Goal: Information Seeking & Learning: Check status

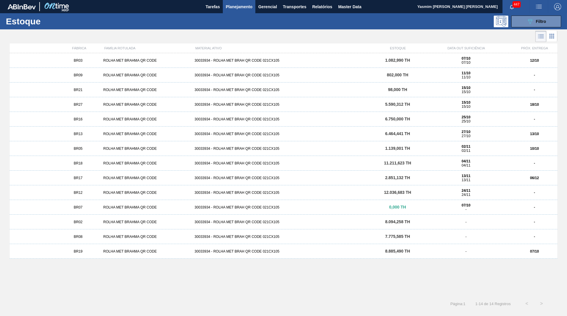
click at [79, 106] on span "BR27" at bounding box center [78, 104] width 9 height 4
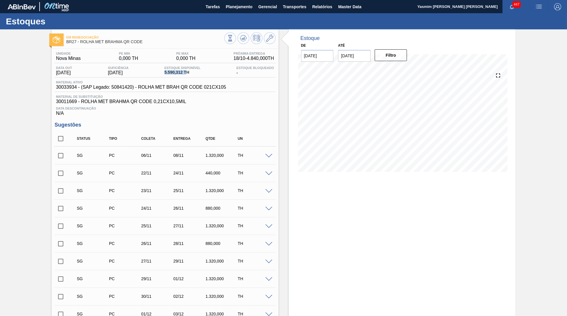
drag, startPoint x: 176, startPoint y: 76, endPoint x: 160, endPoint y: 76, distance: 16.7
click at [165, 75] on span "5.590,312 TH" at bounding box center [183, 72] width 36 height 4
click at [183, 74] on span "5.590,312 TH" at bounding box center [183, 72] width 36 height 4
drag, startPoint x: 184, startPoint y: 72, endPoint x: 155, endPoint y: 74, distance: 29.7
click at [165, 74] on span "5.590,312 TH" at bounding box center [183, 72] width 36 height 4
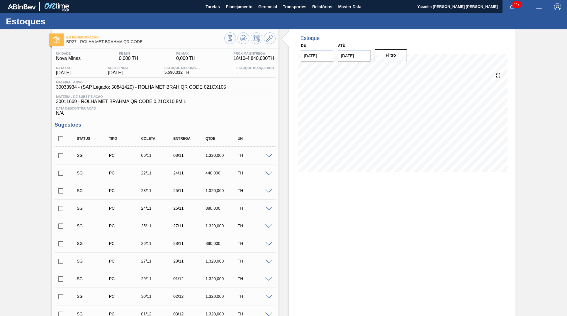
click at [1, 59] on div "Em Renegociação BR27 - ROLHA MET BRAHMA QR CODE Unidade Nova Minas PE MIN 0,000…" at bounding box center [283, 305] width 567 height 552
click at [201, 87] on span "30033934 - (SAP Legado: 50841420) - ROLHA MET BRAH QR CODE 021CX105" at bounding box center [141, 87] width 170 height 5
click at [337, 315] on div "Estoque De 07/10/2025 Até 30/11/2025 Filtro 22/10 Projeção de Estoque 5,103.6 N…" at bounding box center [402, 305] width 227 height 552
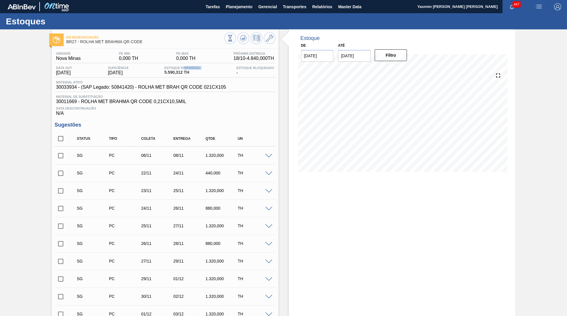
drag, startPoint x: 186, startPoint y: 70, endPoint x: 157, endPoint y: 77, distance: 30.5
click at [157, 77] on div "Data out 15/10/2025 Suficiência 15/10/2025 Estoque Disponível 5.590,312 TH Esto…" at bounding box center [165, 71] width 221 height 11
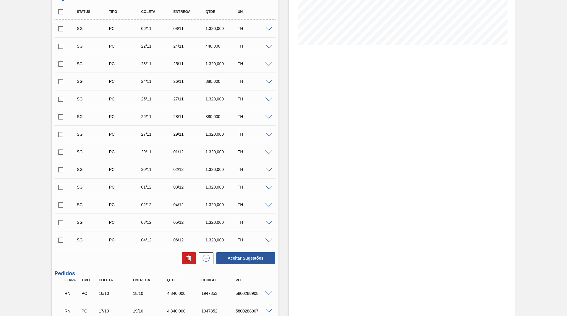
scroll to position [268, 0]
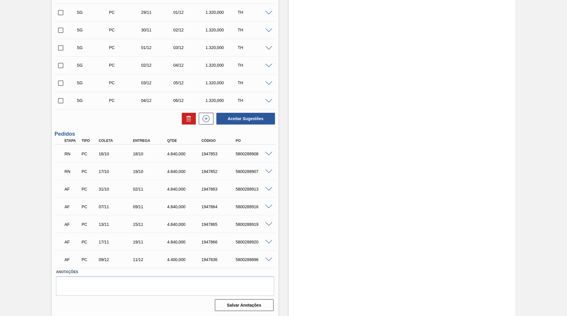
click at [270, 155] on span at bounding box center [269, 154] width 7 height 4
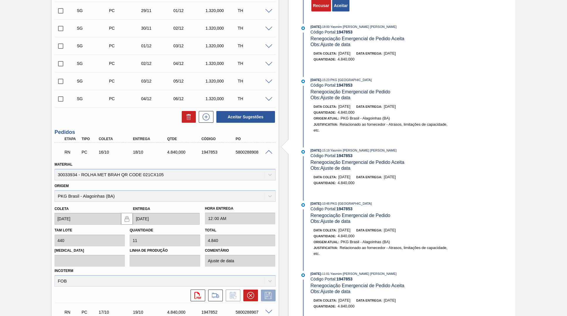
scroll to position [120, 0]
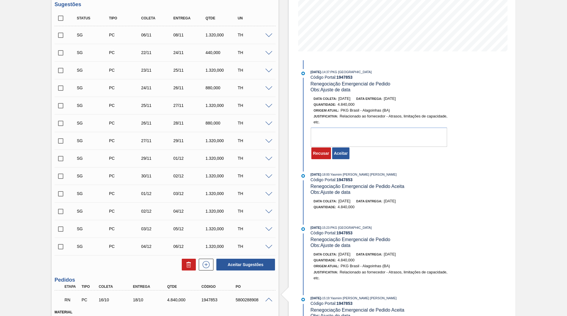
click at [351, 151] on div "Recusar Aceitar" at bounding box center [332, 153] width 42 height 13
click at [339, 156] on button "Aceitar" at bounding box center [340, 153] width 17 height 12
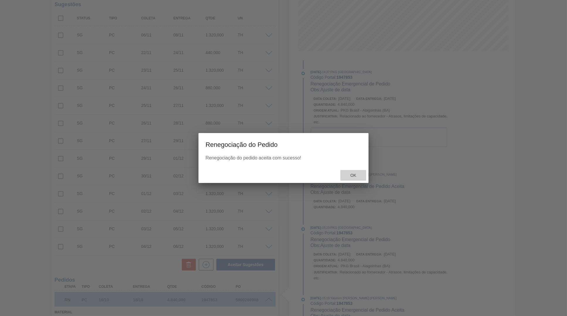
click at [351, 178] on span "Ok" at bounding box center [353, 175] width 15 height 5
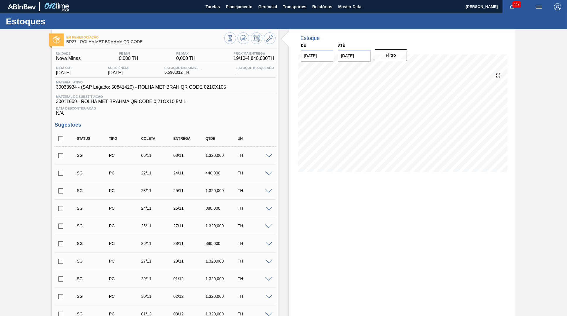
scroll to position [268, 0]
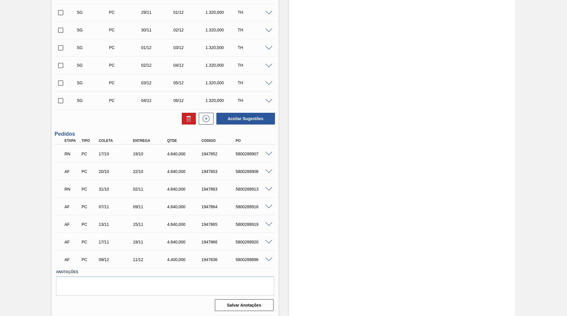
click at [270, 189] on span at bounding box center [269, 189] width 7 height 4
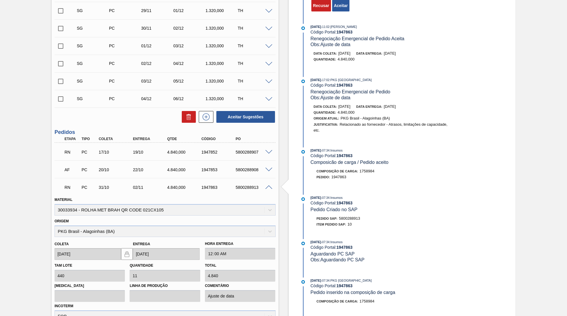
scroll to position [209, 0]
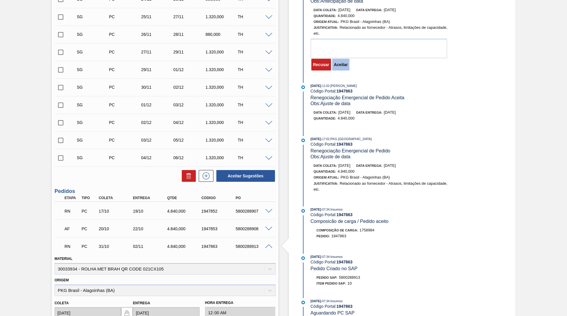
click at [349, 64] on button "Aceitar" at bounding box center [340, 65] width 17 height 12
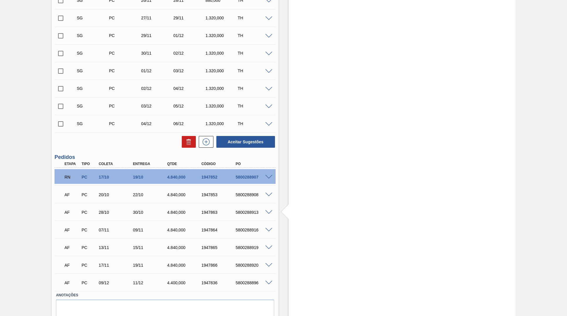
scroll to position [268, 0]
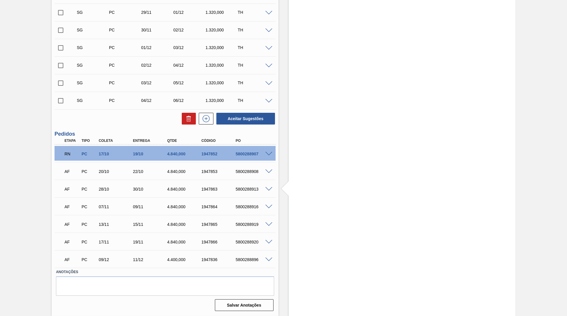
click at [269, 148] on div "RN PC 17/10 19/10 4.840,000 1947852 5800288907" at bounding box center [165, 153] width 221 height 15
click at [273, 151] on div at bounding box center [270, 153] width 12 height 4
click at [272, 151] on div "RN PC 17/10 19/10 4.840,000 1947852 5800288907" at bounding box center [165, 153] width 221 height 15
click at [267, 156] on div "5800288907" at bounding box center [253, 153] width 38 height 5
click at [267, 154] on span at bounding box center [269, 154] width 7 height 4
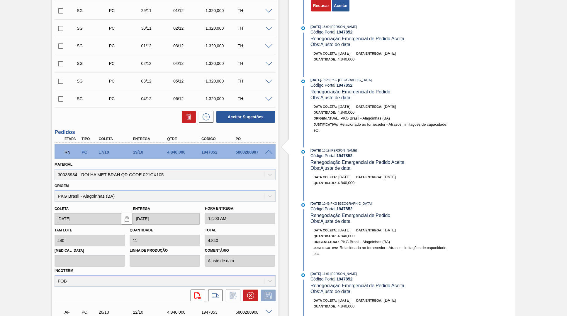
scroll to position [91, 0]
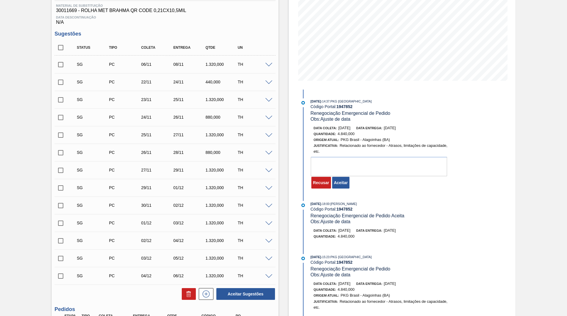
click at [351, 176] on div "Recusar Aceitar" at bounding box center [332, 182] width 42 height 13
click at [344, 181] on button "Aceitar" at bounding box center [340, 183] width 17 height 12
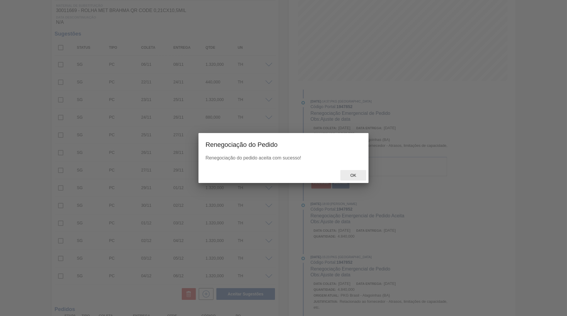
click at [346, 175] on div "Ok" at bounding box center [354, 175] width 26 height 11
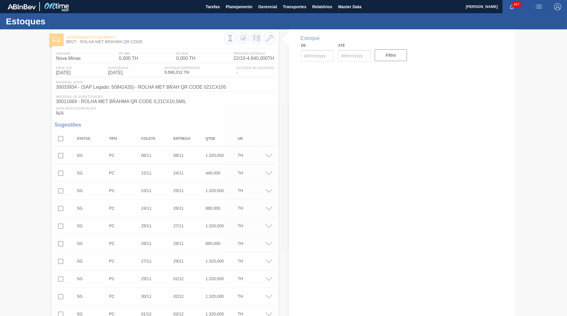
type input "[DATE]"
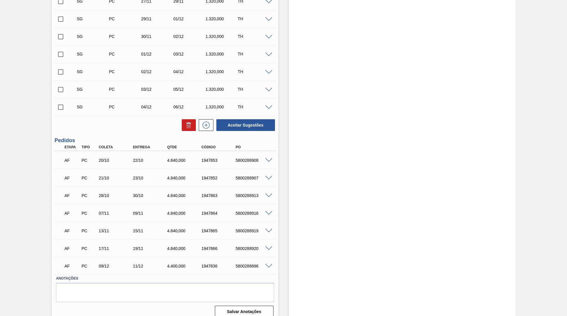
scroll to position [268, 0]
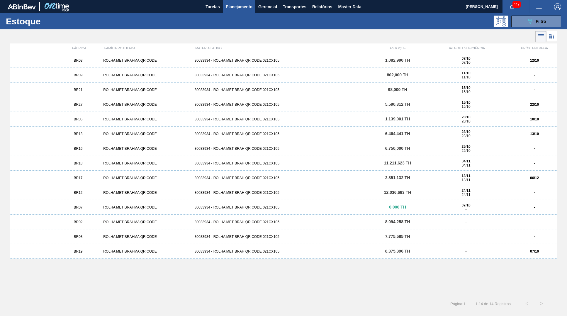
click at [538, 58] on div "BR03 ROLHA MET BRAHMA QR CODE 30033934 - ROLHA MET BRAH QR CODE 021CX105 1.082,…" at bounding box center [284, 60] width 548 height 15
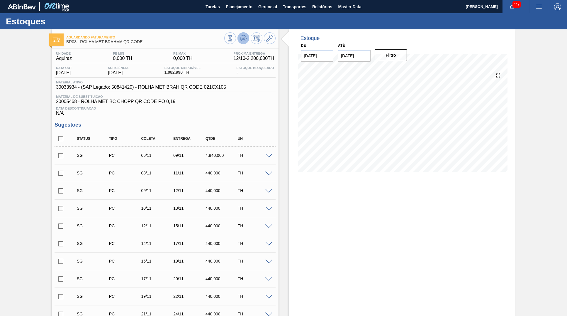
click at [244, 38] on polygon at bounding box center [244, 38] width 0 height 2
click at [34, 98] on div "Aguardando Faturamento BR03 - ROLHA MET BRAHMA QR CODE Unidade Aquiraz PE MIN 0…" at bounding box center [283, 287] width 567 height 517
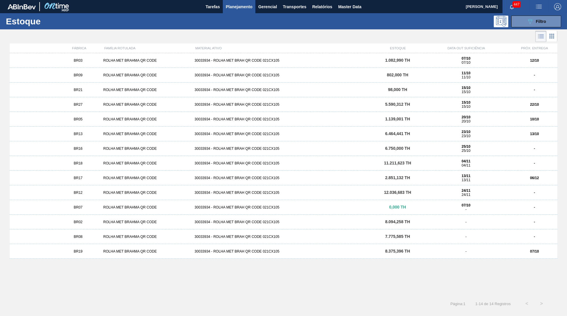
click at [512, 104] on div "22/10" at bounding box center [535, 104] width 46 height 4
click at [532, 121] on strong "10/10" at bounding box center [534, 119] width 9 height 4
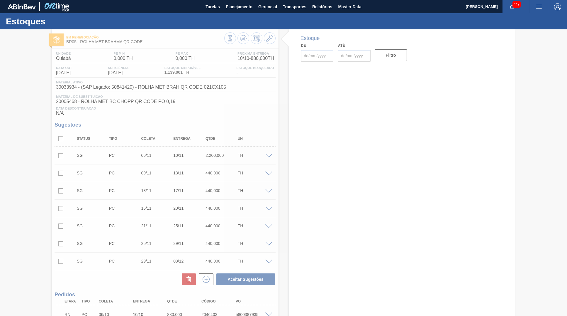
type input "[DATE]"
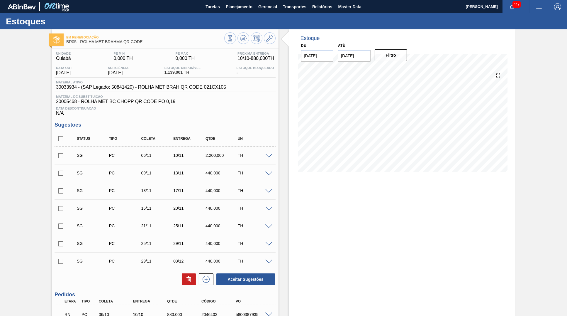
scroll to position [57, 0]
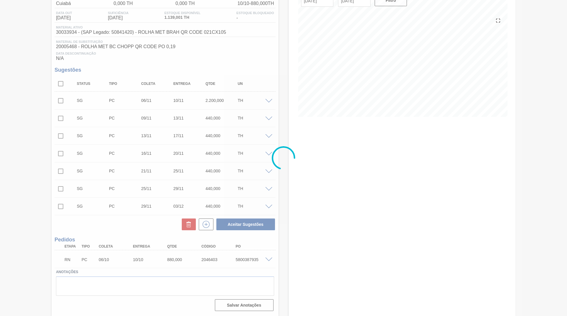
click at [270, 256] on div "RN PC 06/10 10/10 880,000 2046403 5800387935" at bounding box center [165, 258] width 221 height 15
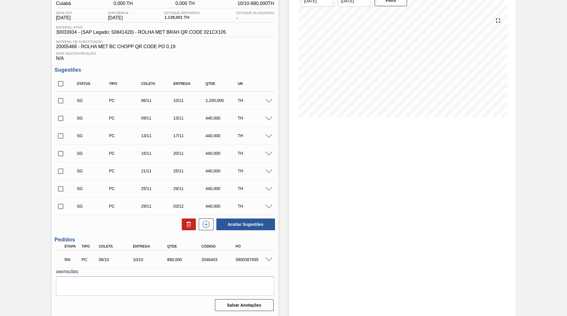
click at [269, 257] on div at bounding box center [270, 259] width 12 height 4
click at [271, 260] on span at bounding box center [269, 259] width 7 height 4
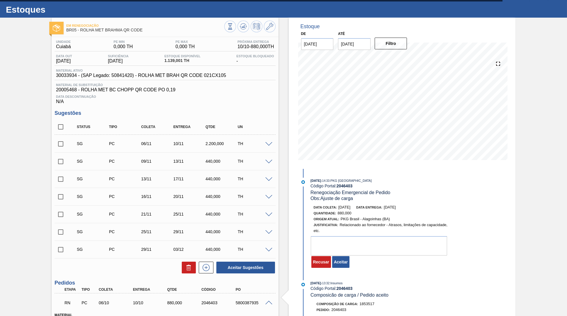
scroll to position [0, 0]
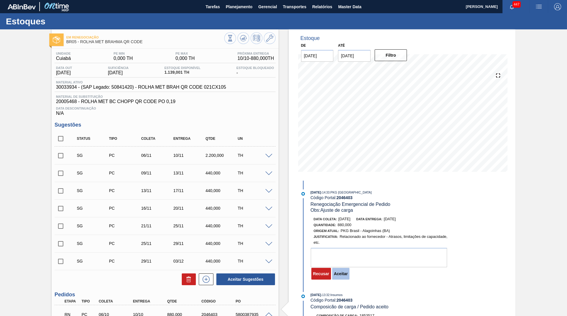
click at [344, 276] on button "Aceitar" at bounding box center [340, 274] width 17 height 12
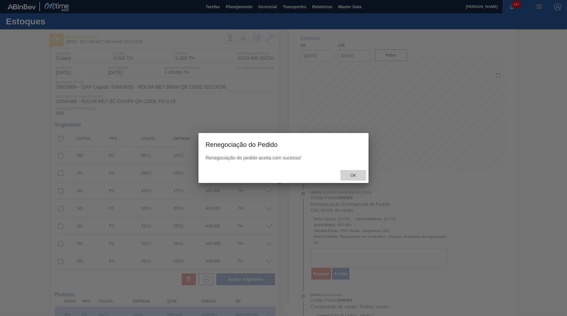
click at [347, 175] on span "Ok" at bounding box center [353, 175] width 15 height 5
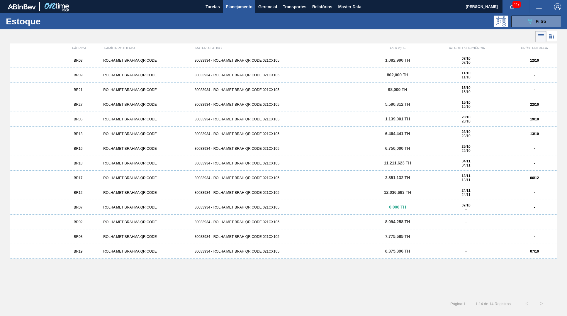
click at [503, 132] on div "23/10 23/10" at bounding box center [466, 134] width 87 height 8
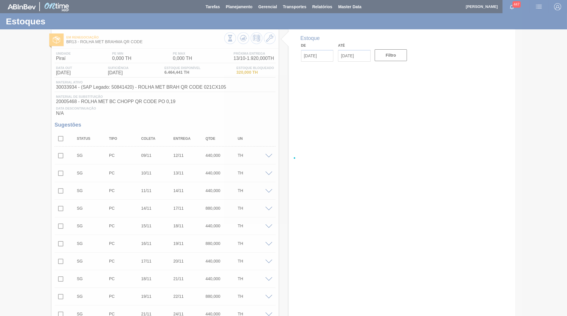
type input "10/10/2025"
type input "13/10/2025"
type input "[DATE]"
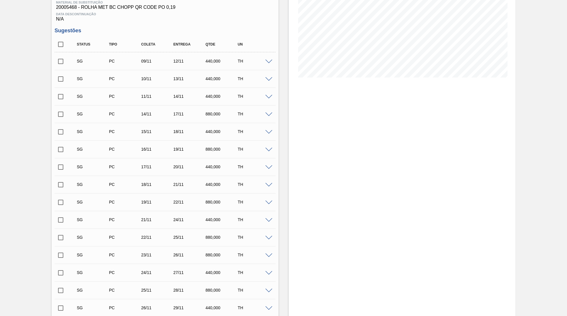
scroll to position [250, 0]
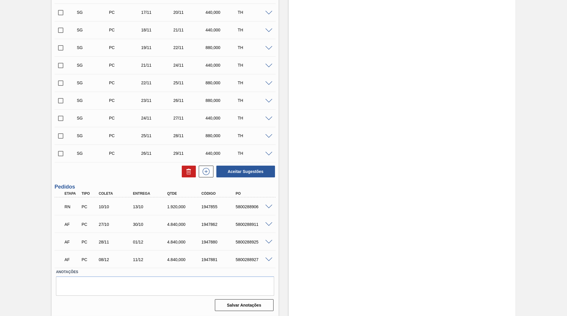
click at [267, 207] on span at bounding box center [269, 207] width 7 height 4
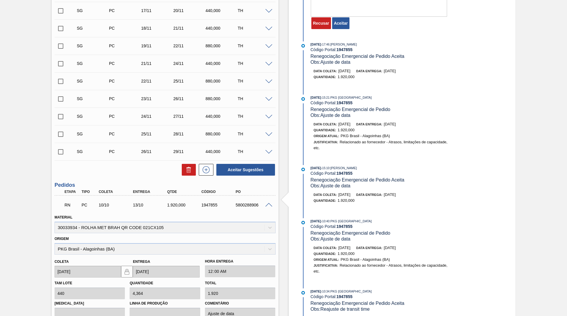
click at [341, 23] on button "Aceitar" at bounding box center [340, 23] width 17 height 12
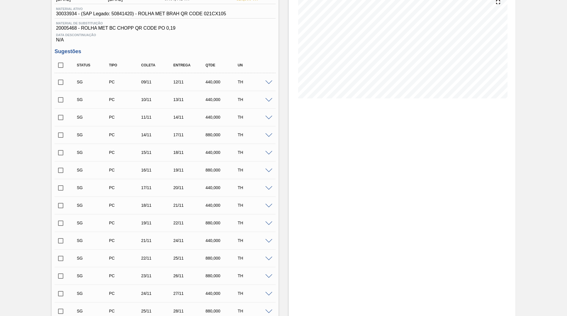
scroll to position [0, 0]
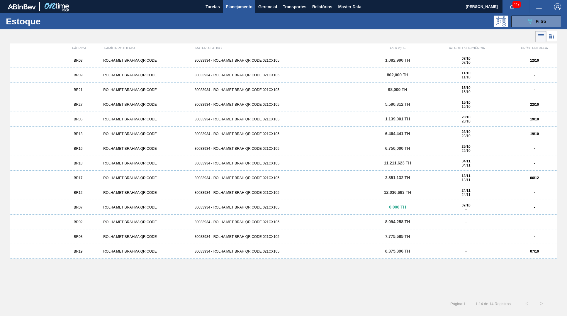
click at [538, 180] on div "BR17 ROLHA MET BRAHMA QR CODE 30033934 - ROLHA MET BRAH QR CODE 021CX105 2.851,…" at bounding box center [284, 177] width 548 height 15
click at [531, 249] on div "BR19 ROLHA MET BRAHMA QR CODE 30033934 - ROLHA MET BRAH QR CODE 021CX105 8.375,…" at bounding box center [284, 251] width 548 height 15
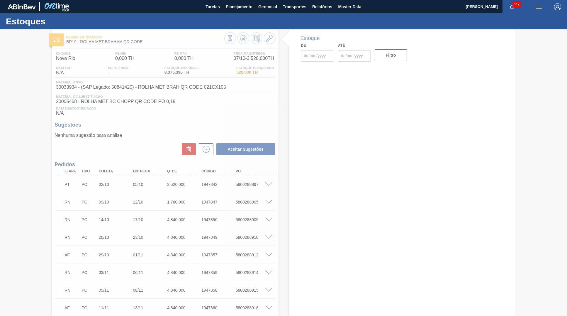
type input "[DATE]"
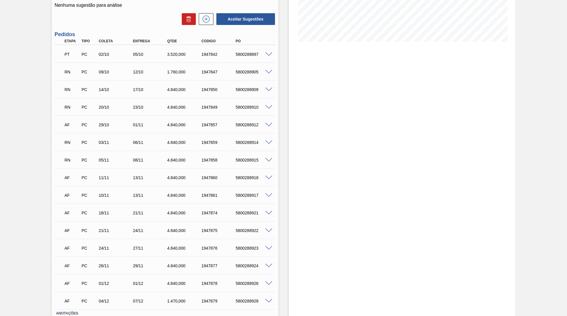
scroll to position [114, 0]
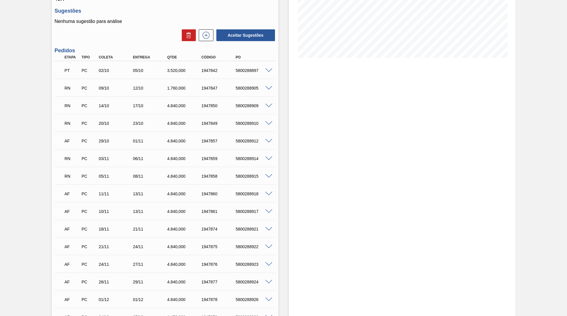
click at [270, 71] on span at bounding box center [269, 70] width 7 height 4
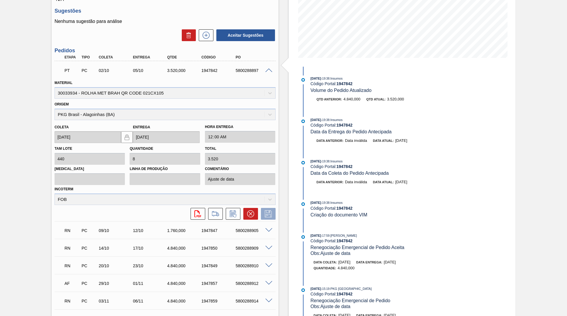
click at [267, 71] on span at bounding box center [269, 70] width 7 height 4
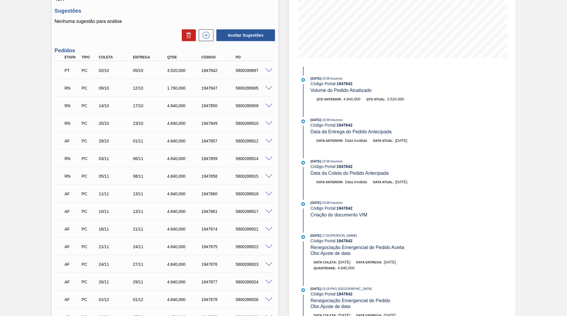
click at [270, 89] on span at bounding box center [269, 88] width 7 height 4
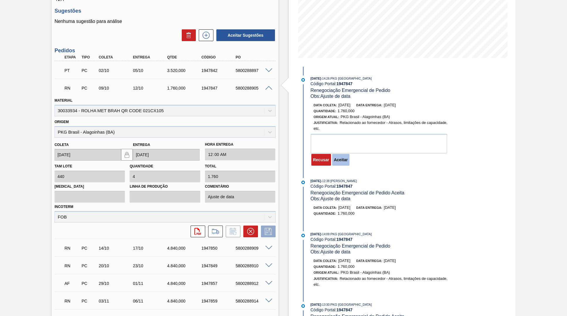
click at [346, 160] on button "Aceitar" at bounding box center [340, 160] width 17 height 12
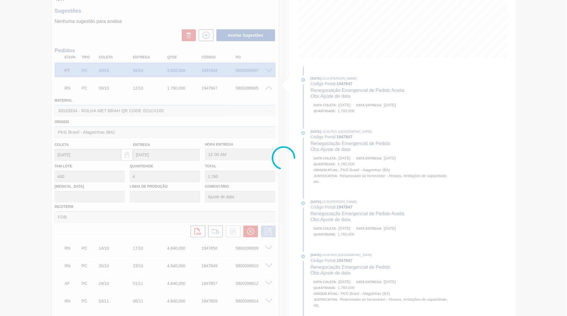
click at [356, 173] on div at bounding box center [283, 158] width 567 height 316
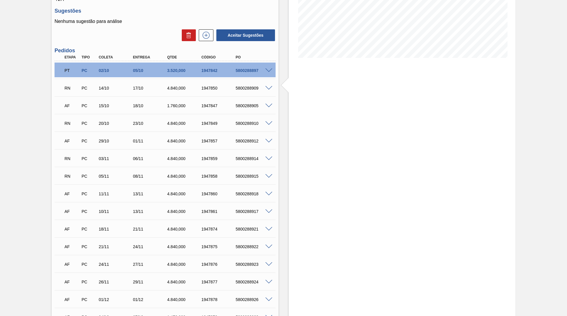
click at [269, 92] on div "RN PC 14/10 17/10 4.840,000 1947850 5800288909" at bounding box center [165, 87] width 221 height 15
click at [268, 88] on span at bounding box center [269, 88] width 7 height 4
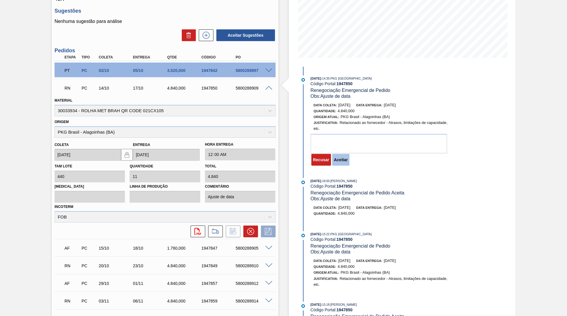
click at [341, 158] on button "Aceitar" at bounding box center [340, 160] width 17 height 12
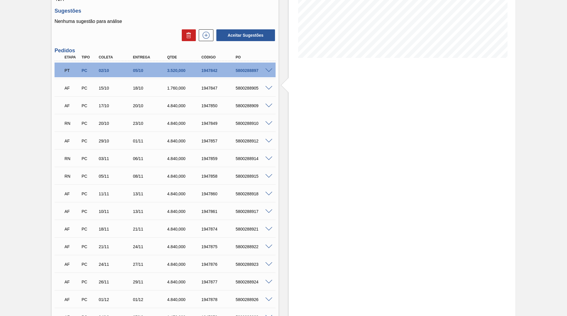
click at [266, 125] on div at bounding box center [270, 123] width 12 height 4
click at [269, 125] on span at bounding box center [269, 123] width 7 height 4
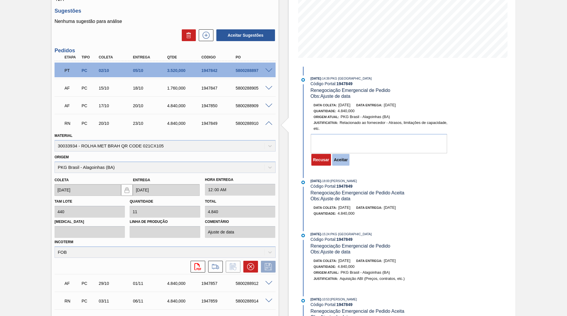
click at [347, 158] on button "Aceitar" at bounding box center [340, 160] width 17 height 12
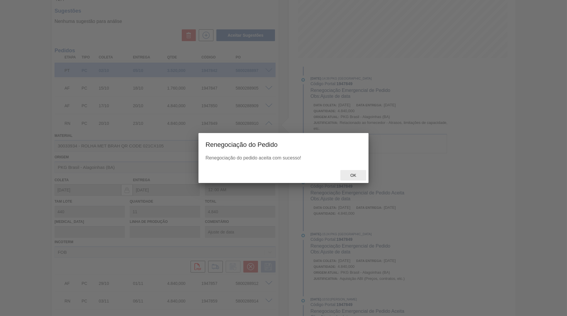
click at [364, 175] on div "Ok" at bounding box center [354, 175] width 26 height 11
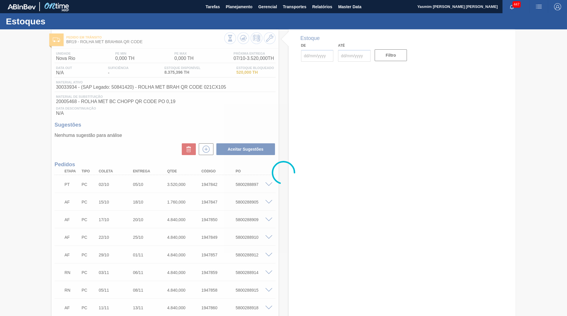
type input "[DATE]"
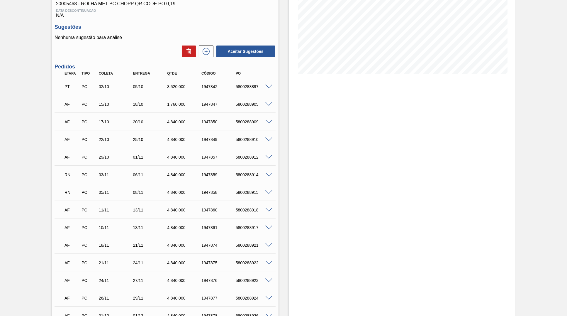
scroll to position [88, 0]
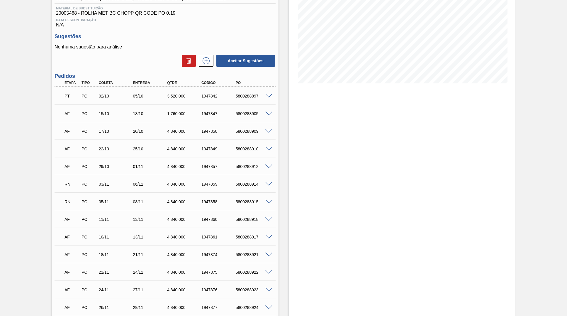
click at [271, 186] on div "5800288914" at bounding box center [253, 184] width 38 height 5
click at [267, 182] on div "RN PC 03/11 06/11 4.840,000 1947859 5800288914" at bounding box center [165, 183] width 221 height 15
click at [269, 185] on span at bounding box center [269, 184] width 7 height 4
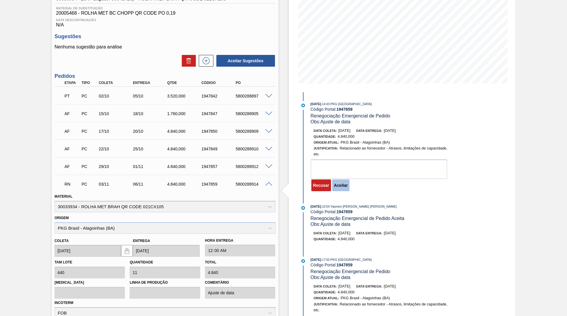
click at [346, 184] on button "Aceitar" at bounding box center [340, 185] width 17 height 12
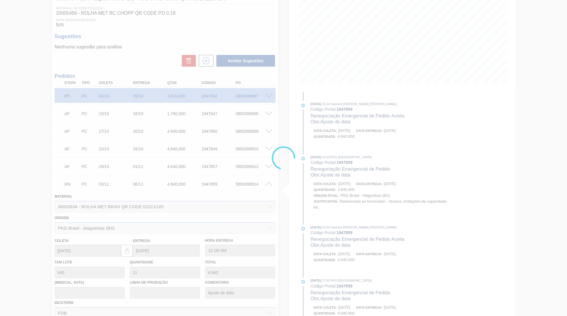
click at [354, 172] on div at bounding box center [283, 158] width 567 height 316
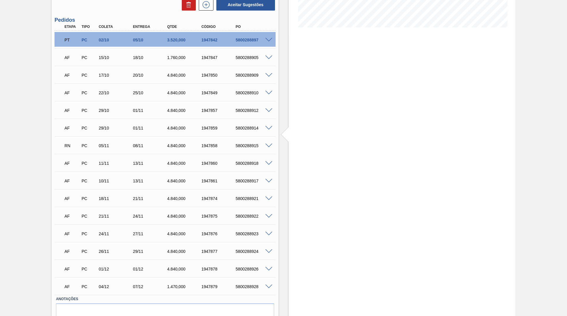
scroll to position [147, 0]
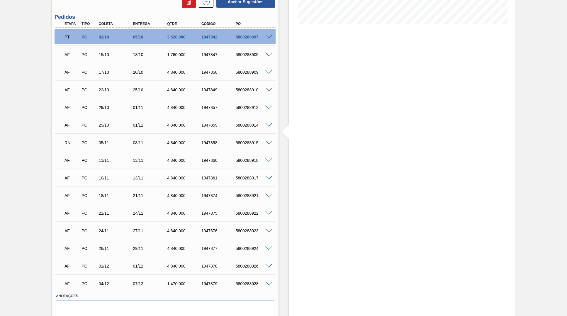
click at [266, 143] on span at bounding box center [269, 143] width 7 height 4
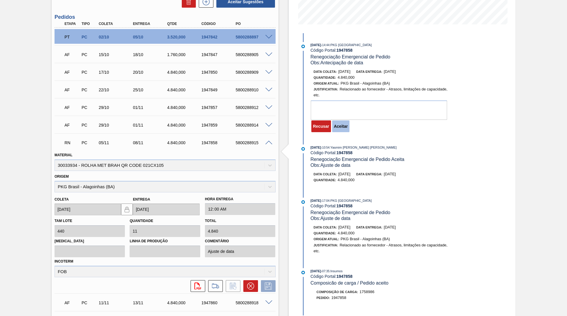
click at [344, 127] on button "Aceitar" at bounding box center [340, 126] width 17 height 12
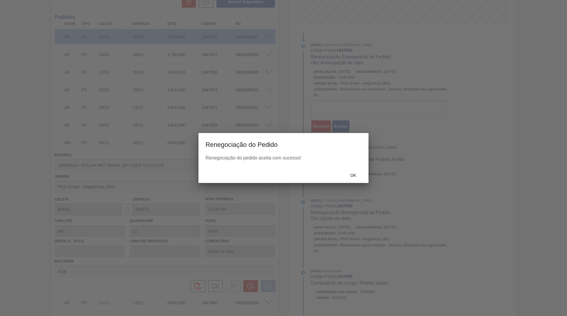
click at [349, 174] on span "Ok" at bounding box center [353, 175] width 15 height 5
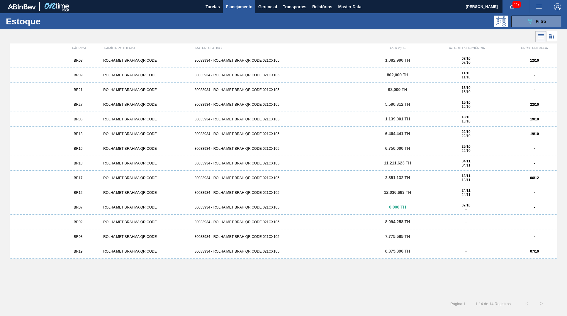
click at [526, 62] on div "12/10" at bounding box center [535, 60] width 46 height 4
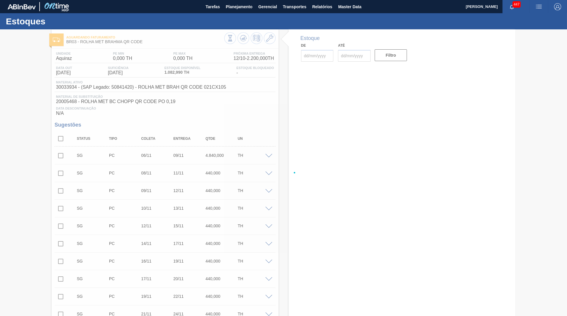
type input "[DATE]"
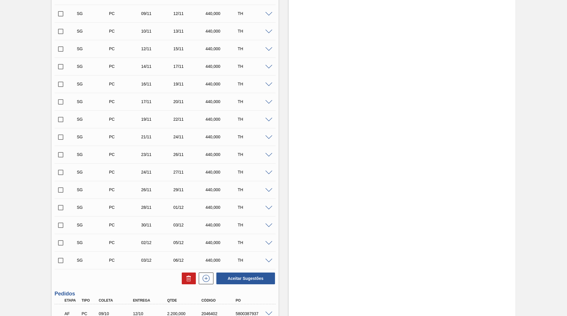
scroll to position [232, 0]
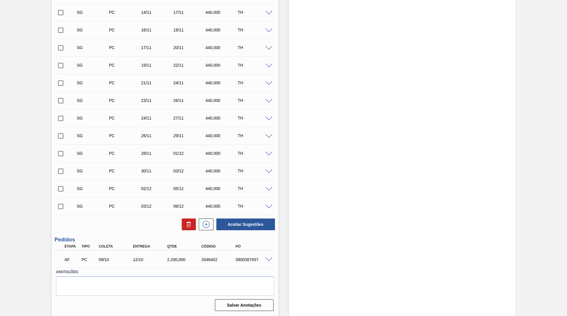
click at [251, 261] on div "5800387937" at bounding box center [253, 259] width 38 height 5
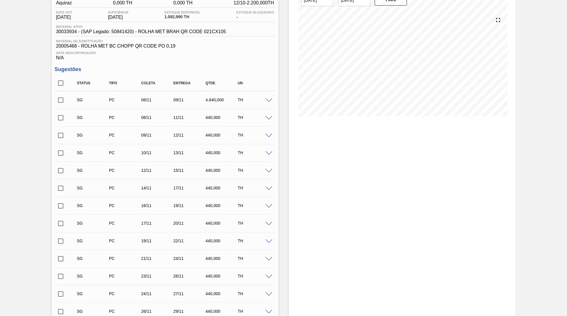
scroll to position [0, 0]
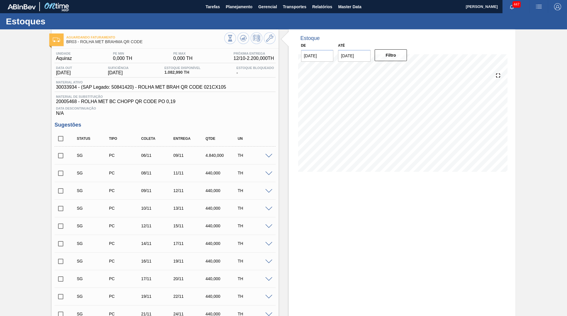
click at [60, 140] on input "checkbox" at bounding box center [61, 138] width 12 height 12
checkbox input "true"
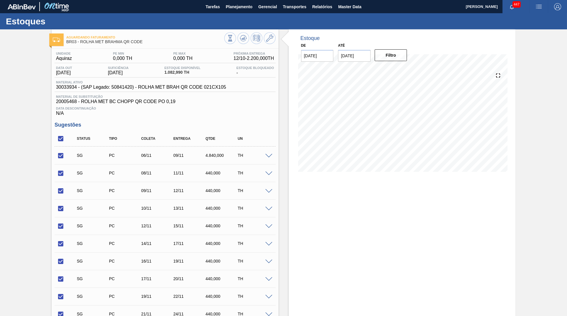
checkbox input "true"
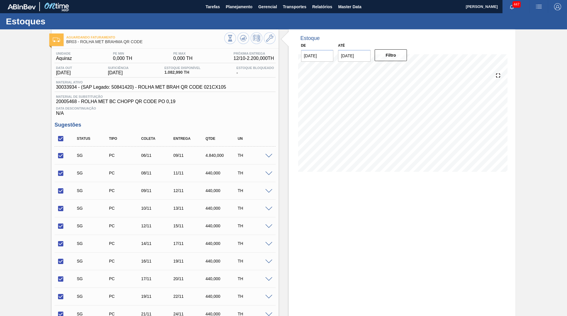
checkbox input "true"
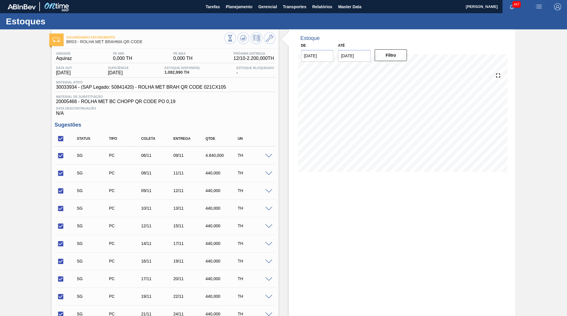
checkbox input "true"
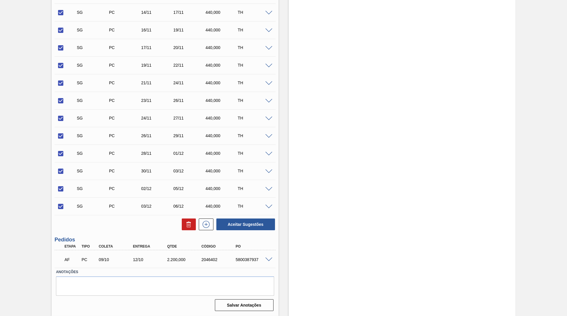
click at [189, 216] on div "Status Tipo Coleta Entrega Qtde UN SG PC 06/11 09/11 4.840,000 TH Material 3003…" at bounding box center [165, 65] width 221 height 331
click at [186, 228] on button at bounding box center [189, 224] width 14 height 12
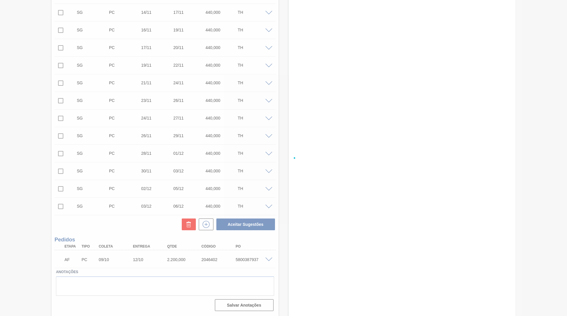
checkbox input "false"
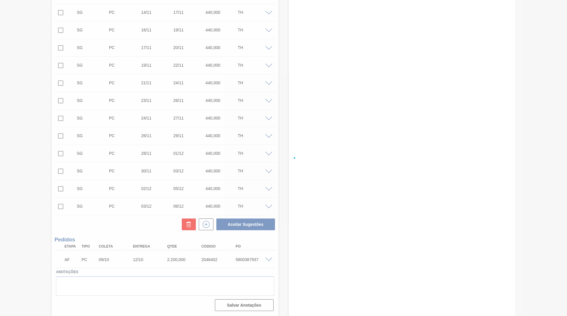
checkbox input "false"
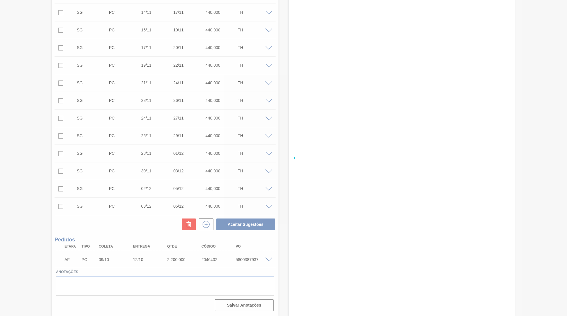
checkbox input "false"
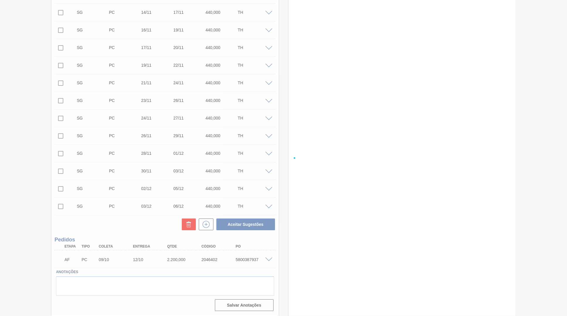
checkbox input "false"
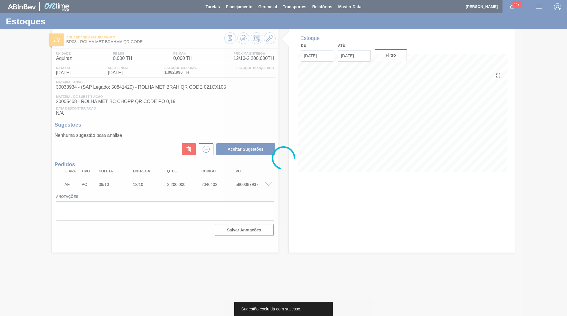
scroll to position [0, 0]
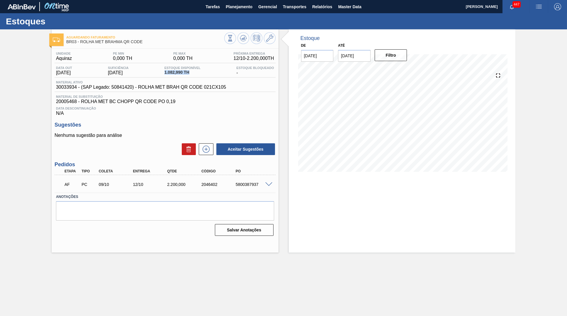
drag, startPoint x: 164, startPoint y: 72, endPoint x: 217, endPoint y: 74, distance: 52.9
click at [217, 74] on div "Data out 07/10/2025 Suficiência 07/10/2025 Estoque Disponível 1.082,990 TH Esto…" at bounding box center [165, 71] width 221 height 11
click at [242, 40] on icon at bounding box center [243, 38] width 7 height 7
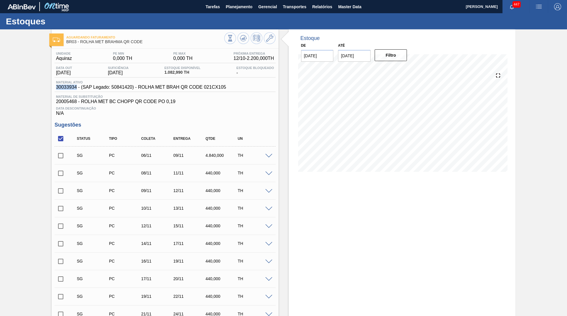
drag, startPoint x: 76, startPoint y: 89, endPoint x: 38, endPoint y: 87, distance: 37.3
click at [38, 87] on div "Aguardando Faturamento BR03 - ROLHA MET BRAHMA QR CODE Unidade Aquiraz PE MIN 0…" at bounding box center [283, 287] width 567 height 517
copy span "30033934"
click at [69, 88] on span "30033934 - (SAP Legado: 50841420) - ROLHA MET BRAH QR CODE 021CX105" at bounding box center [141, 87] width 170 height 5
click at [76, 89] on span "30033934 - (SAP Legado: 50841420) - ROLHA MET BRAH QR CODE 021CX105" at bounding box center [141, 87] width 170 height 5
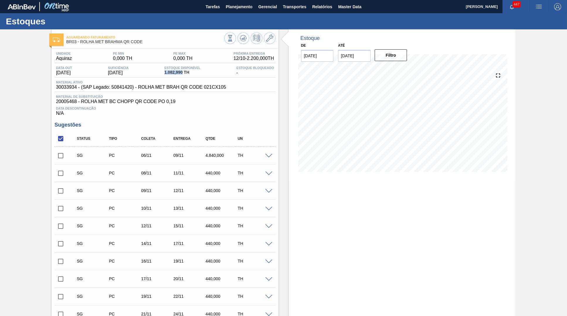
drag, startPoint x: 185, startPoint y: 75, endPoint x: 157, endPoint y: 77, distance: 28.0
click at [165, 75] on span "1.082,990 TH" at bounding box center [183, 72] width 36 height 4
click at [480, 245] on div "Estoque De 07/10/2025 Até 30/11/2025 Filtro 17/10 Projeção de Estoque -850.344 …" at bounding box center [402, 287] width 227 height 517
click at [242, 8] on span "Planejamento" at bounding box center [239, 6] width 27 height 7
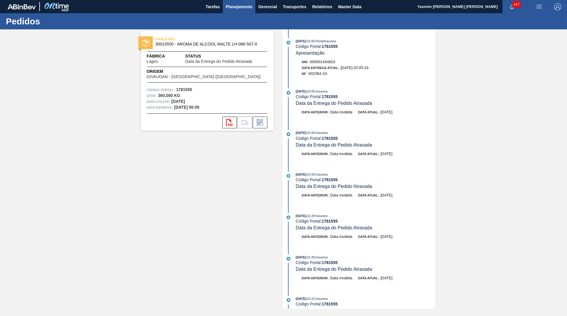
click at [230, 2] on button "Planejamento" at bounding box center [239, 6] width 33 height 13
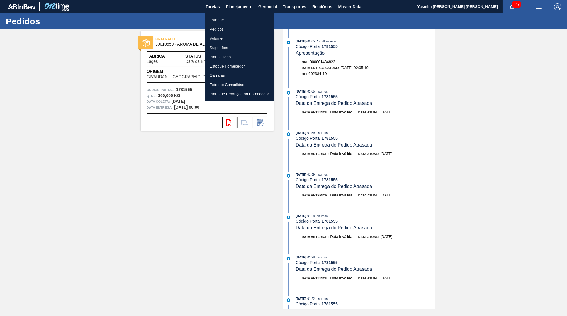
click at [238, 13] on ul "Estoque Pedidos Volume Sugestões Plano Diário Estoque Fornecedor Garrafas Estoq…" at bounding box center [239, 57] width 69 height 88
drag, startPoint x: 238, startPoint y: 17, endPoint x: 359, endPoint y: 19, distance: 121.5
click at [238, 17] on li "Estoque" at bounding box center [239, 19] width 69 height 9
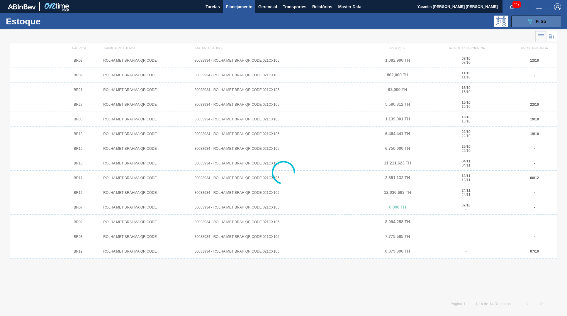
click at [520, 23] on button "089F7B8B-B2A5-4AFE-B5C0-19BA573D28AC Filtro" at bounding box center [537, 22] width 50 height 12
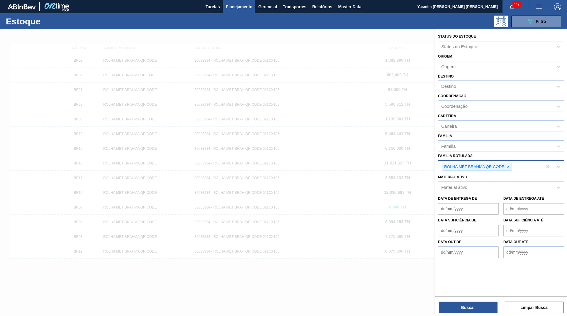
drag, startPoint x: 519, startPoint y: 164, endPoint x: 514, endPoint y: 165, distance: 4.7
click at [516, 165] on div "ROLHA MET BRAHMA QR CODE" at bounding box center [491, 167] width 104 height 12
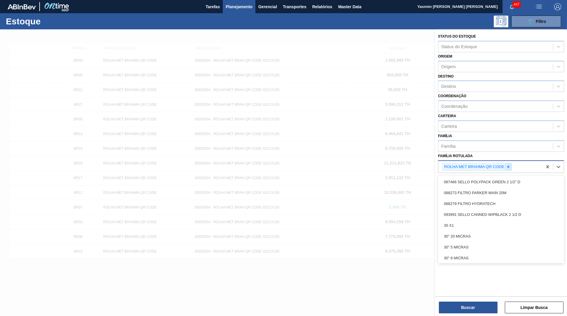
click at [512, 164] on div at bounding box center [509, 166] width 6 height 7
click at [497, 166] on div "Família Rotulada" at bounding box center [501, 165] width 126 height 11
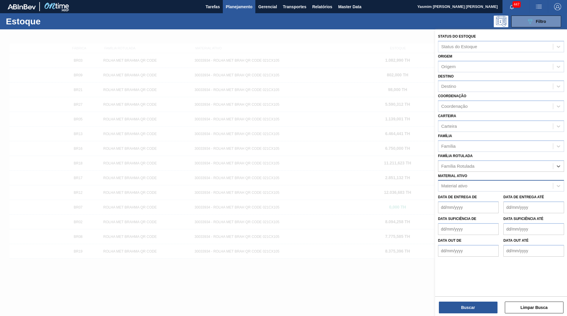
click at [491, 182] on div "Material ativo" at bounding box center [496, 186] width 115 height 9
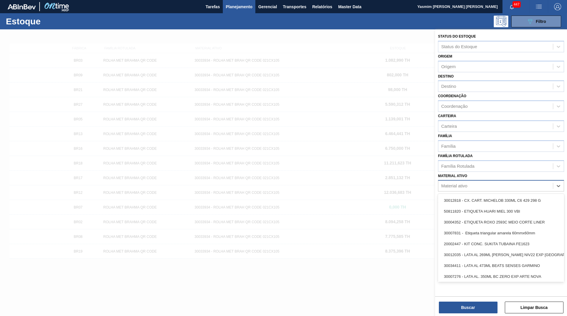
paste ativo "30030668"
type ativo "30030668"
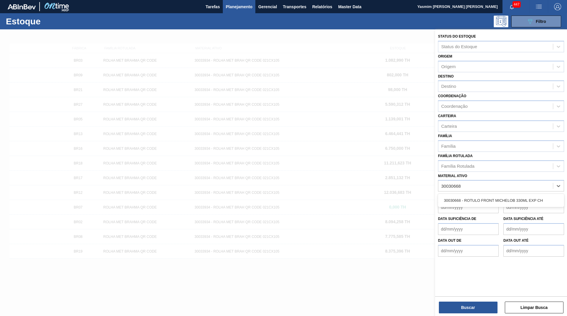
click at [478, 200] on div "30030668 - ROTULO FRONT MICHELOB 330ML EXP CH" at bounding box center [501, 200] width 126 height 13
click at [479, 197] on div "30030668 - ROTULO FRONT MICHELOB 330ML EXP CH" at bounding box center [501, 200] width 126 height 11
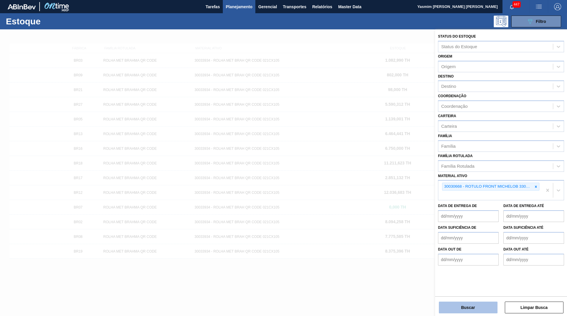
click at [468, 307] on button "Buscar" at bounding box center [468, 307] width 59 height 12
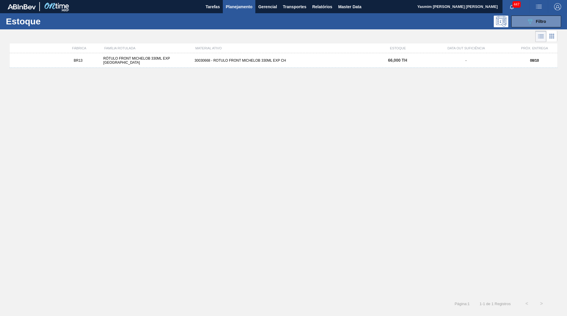
click at [300, 67] on div "BR13 RÓTULO FRONT MICHELOB 330ML EXP CHILE 30030668 - ROTULO FRONT MICHELOB 330…" at bounding box center [284, 60] width 548 height 15
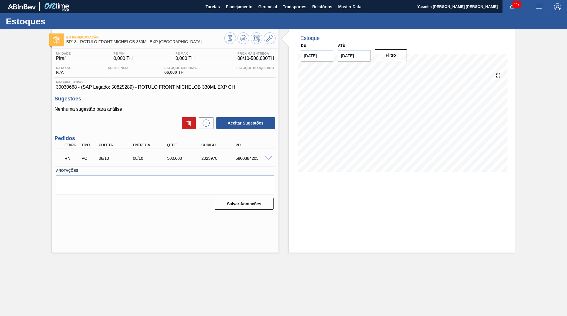
click at [268, 160] on span at bounding box center [269, 158] width 7 height 4
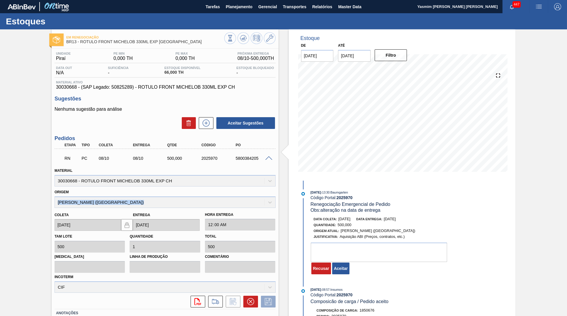
drag, startPoint x: 110, startPoint y: 200, endPoint x: 60, endPoint y: 199, distance: 50.8
click at [60, 199] on div "Origem [PERSON_NAME] ([GEOGRAPHIC_DATA])" at bounding box center [165, 198] width 221 height 20
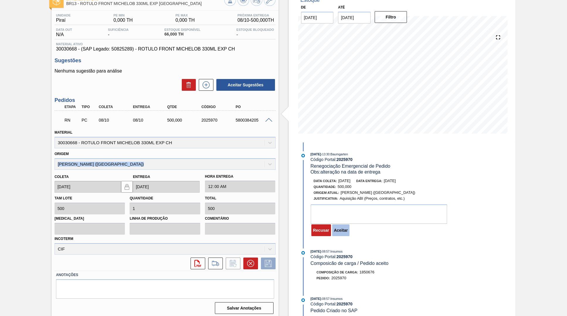
click at [347, 232] on button "Aceitar" at bounding box center [340, 230] width 17 height 12
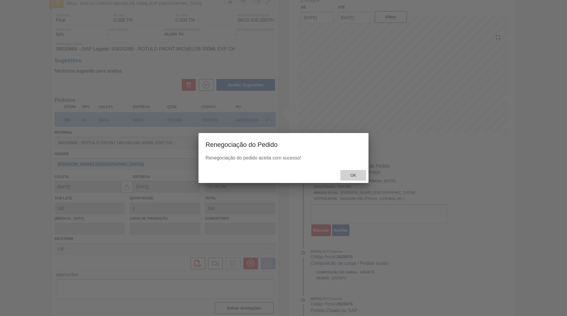
click at [354, 174] on span "Ok" at bounding box center [353, 175] width 15 height 5
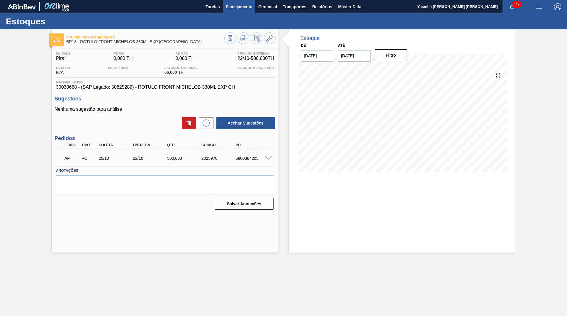
click at [231, 6] on span "Planejamento" at bounding box center [239, 6] width 27 height 7
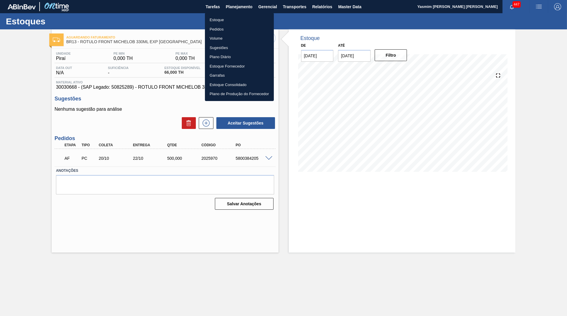
click at [227, 15] on ul "Estoque Pedidos Volume Sugestões Plano Diário Estoque Fornecedor Garrafas Estoq…" at bounding box center [239, 57] width 69 height 88
drag, startPoint x: 230, startPoint y: 20, endPoint x: 450, endPoint y: 22, distance: 219.5
click at [230, 20] on li "Estoque" at bounding box center [239, 19] width 69 height 9
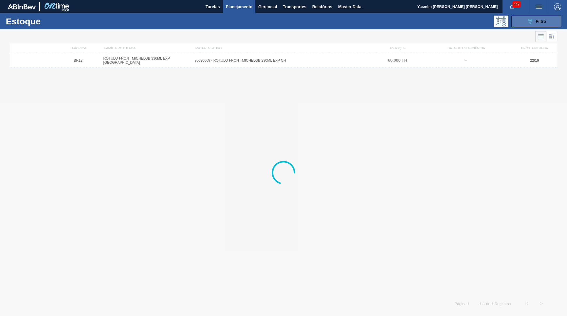
click at [543, 20] on span "Filtro" at bounding box center [541, 21] width 10 height 5
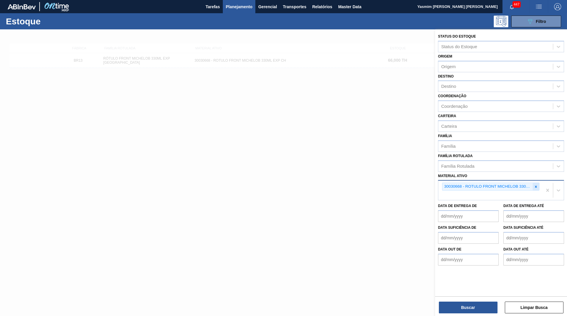
click at [537, 185] on icon at bounding box center [536, 187] width 4 height 4
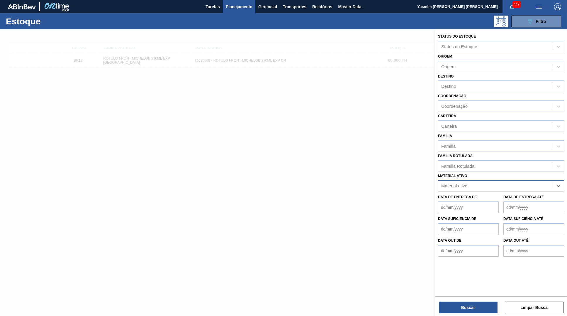
paste ativo "30018582"
type ativo "30018582"
click at [489, 195] on div "30018582 - CAIXA CARTAO STELLA 330ML C6 [GEOGRAPHIC_DATA]" at bounding box center [501, 200] width 126 height 11
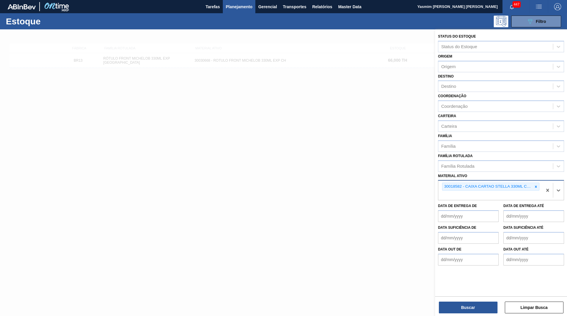
click at [481, 301] on div "Buscar Limpar Busca" at bounding box center [501, 304] width 132 height 16
click at [480, 301] on div "Buscar Limpar Busca" at bounding box center [501, 304] width 132 height 16
click at [478, 303] on button "Buscar" at bounding box center [468, 307] width 59 height 12
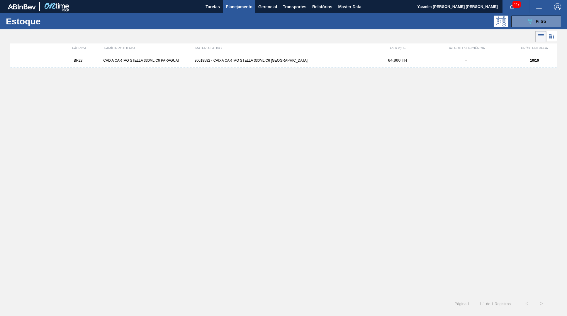
click at [404, 58] on div "BR23 CAIXA CARTAO STELLA 330ML C6 PARAGUAI 30018582 - CAIXA CARTAO STELLA 330ML…" at bounding box center [284, 60] width 548 height 15
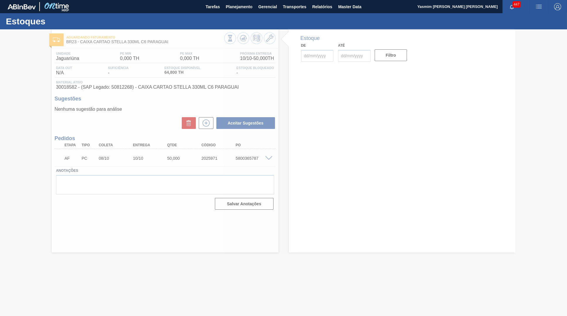
type input "[DATE]"
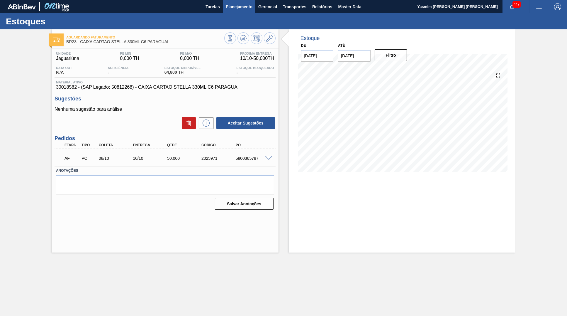
click at [230, 4] on span "Planejamento" at bounding box center [239, 6] width 27 height 7
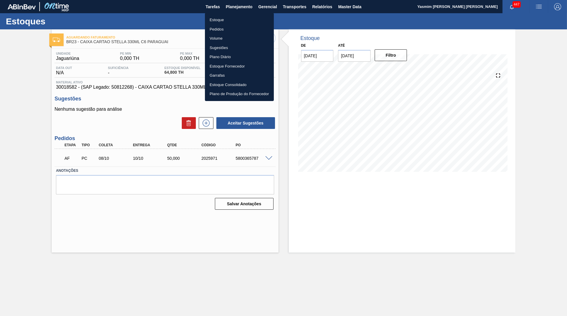
click at [222, 19] on li "Estoque" at bounding box center [239, 19] width 69 height 9
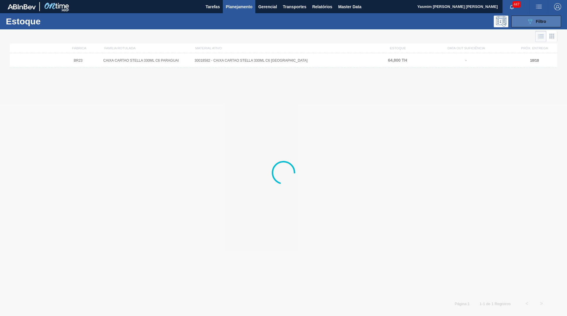
click at [550, 25] on button "089F7B8B-B2A5-4AFE-B5C0-19BA573D28AC Filtro" at bounding box center [537, 22] width 50 height 12
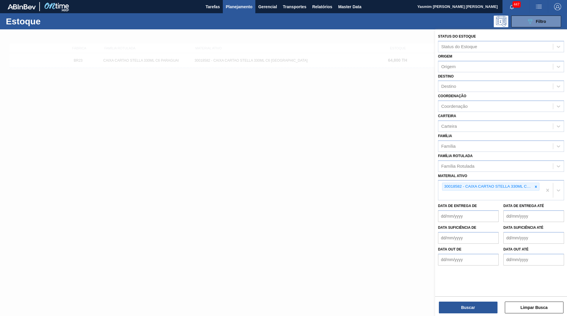
click at [534, 185] on icon at bounding box center [536, 187] width 4 height 4
paste ativo "30012285"
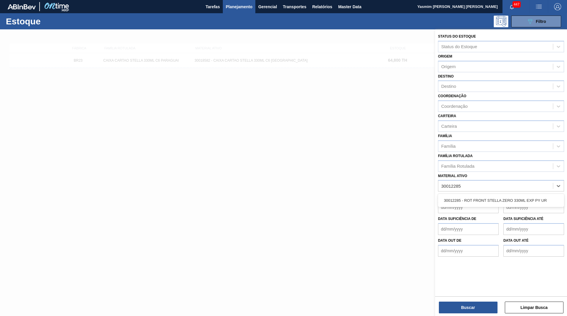
type ativo "30012285"
click at [477, 197] on div "30012285 - ROT FRONT STELLA ZERO 330ML EXP PY UR" at bounding box center [501, 200] width 126 height 11
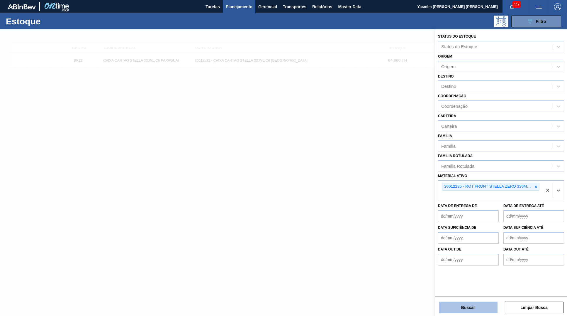
click at [467, 311] on button "Buscar" at bounding box center [468, 307] width 59 height 12
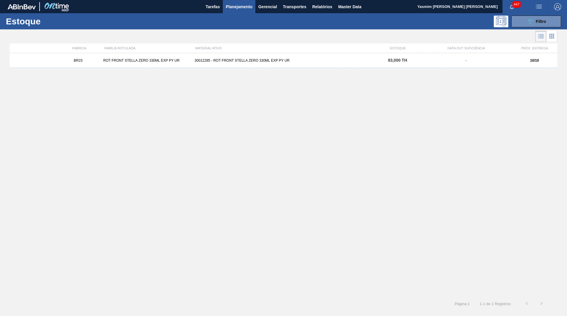
click at [281, 58] on div "BR23 ROT FRONT STELLA ZERO 330ML EXP PY UR 30012285 - ROT FRONT STELLA ZERO 330…" at bounding box center [284, 60] width 548 height 15
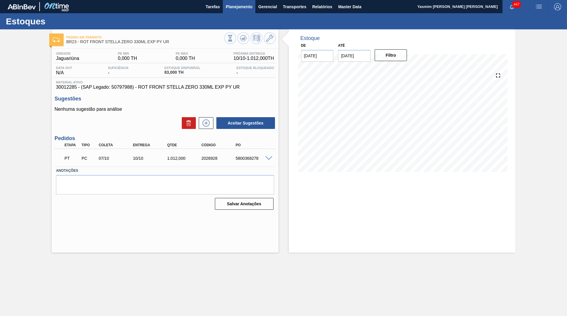
click at [245, 6] on span "Planejamento" at bounding box center [239, 6] width 27 height 7
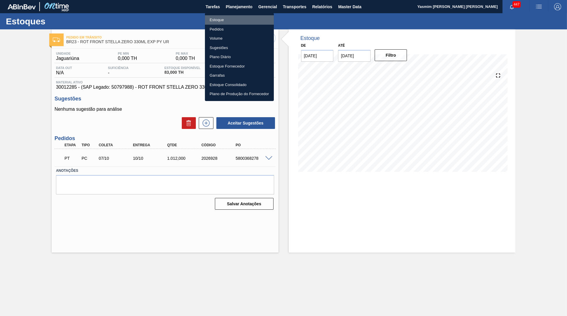
click at [230, 22] on li "Estoque" at bounding box center [239, 19] width 69 height 9
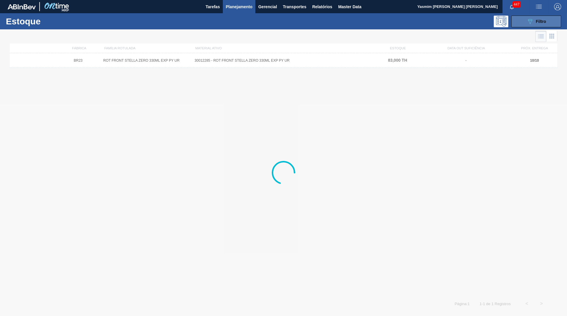
click at [519, 20] on button "089F7B8B-B2A5-4AFE-B5C0-19BA573D28AC Filtro" at bounding box center [537, 22] width 50 height 12
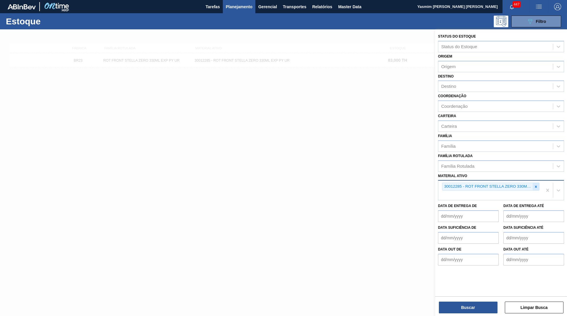
click at [537, 183] on div at bounding box center [536, 186] width 6 height 7
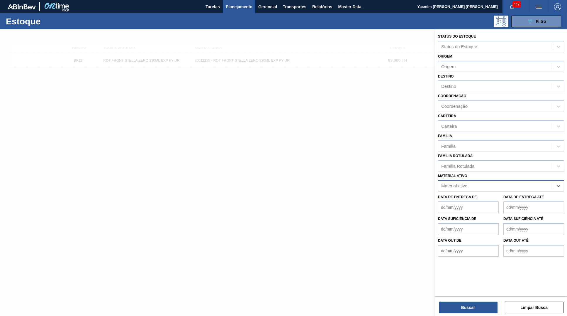
paste ativo "30029056"
type ativo "30029056"
click at [493, 195] on div "30029056 - CX PAP CORONITA 210ML C24 UR" at bounding box center [501, 200] width 126 height 11
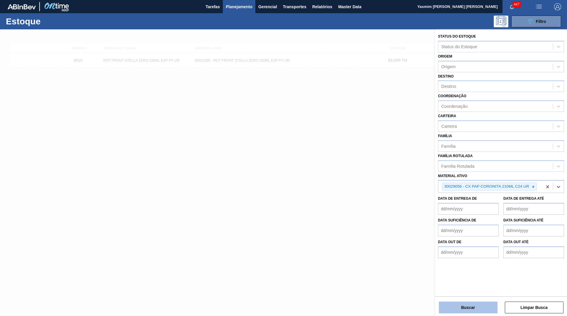
click at [477, 311] on button "Buscar" at bounding box center [468, 307] width 59 height 12
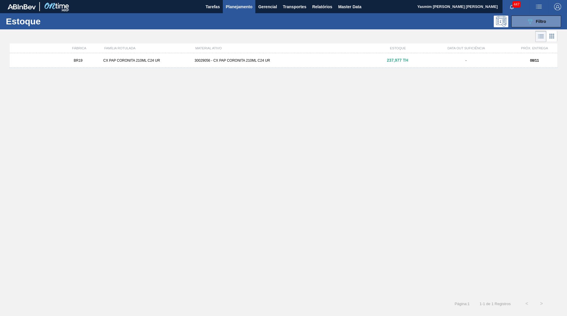
click at [274, 60] on div "30029056 - CX PAP CORONITA 210ML C24 UR" at bounding box center [283, 60] width 183 height 4
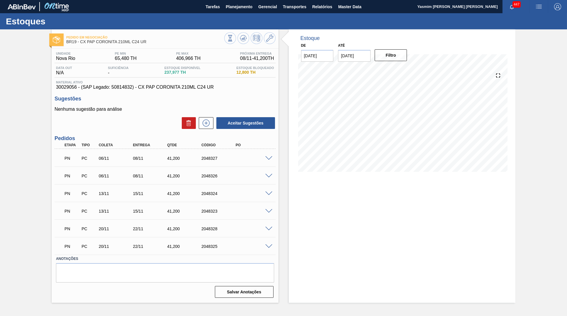
click at [271, 158] on span at bounding box center [269, 158] width 7 height 4
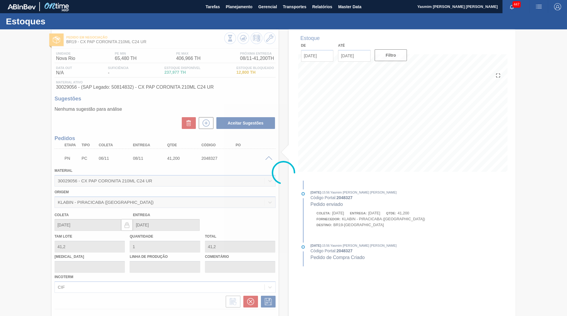
click at [268, 158] on div at bounding box center [283, 172] width 567 height 286
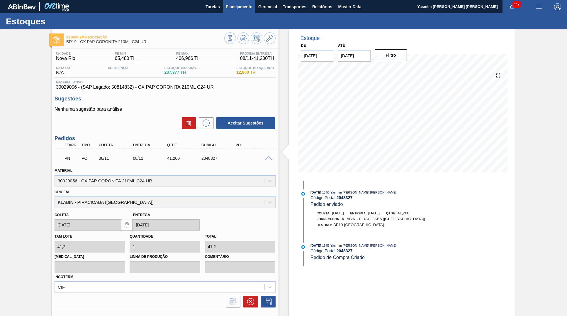
click at [251, 8] on span "Planejamento" at bounding box center [239, 6] width 27 height 7
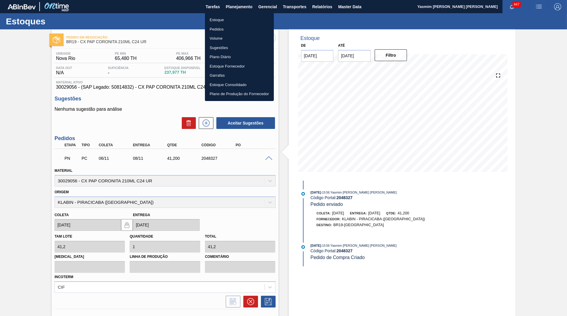
click at [238, 18] on li "Estoque" at bounding box center [239, 19] width 69 height 9
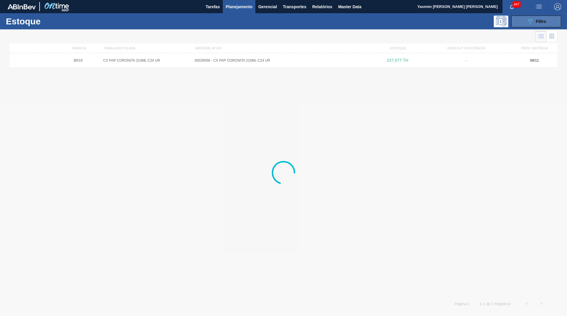
click at [532, 21] on icon at bounding box center [530, 21] width 4 height 5
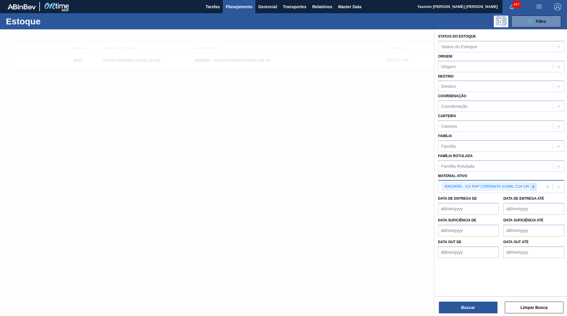
click at [534, 185] on icon at bounding box center [534, 187] width 4 height 4
paste ativo "30029055"
type ativo "30029055"
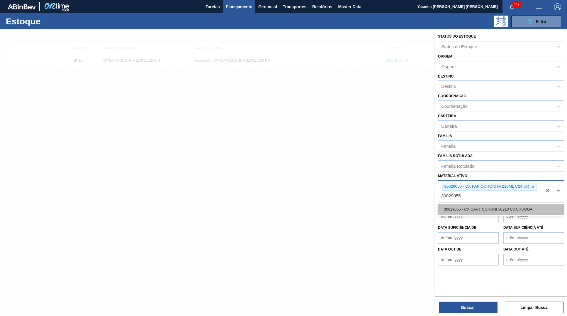
click at [475, 204] on div "30029055 - CX CART CORONITA 210 C6 URUGUAI" at bounding box center [501, 209] width 126 height 11
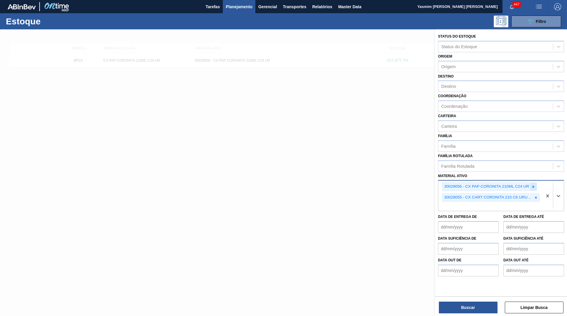
click at [534, 185] on icon at bounding box center [534, 187] width 4 height 4
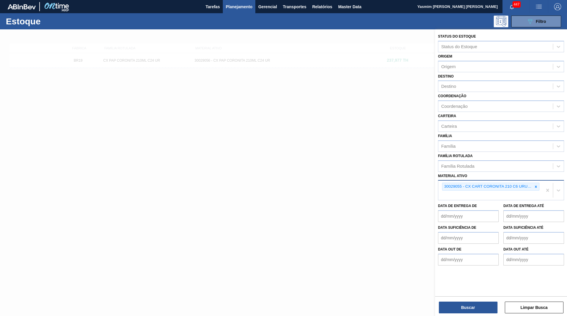
click at [479, 301] on div "Buscar Limpar Busca" at bounding box center [501, 304] width 132 height 16
click at [479, 303] on button "Buscar" at bounding box center [468, 307] width 59 height 12
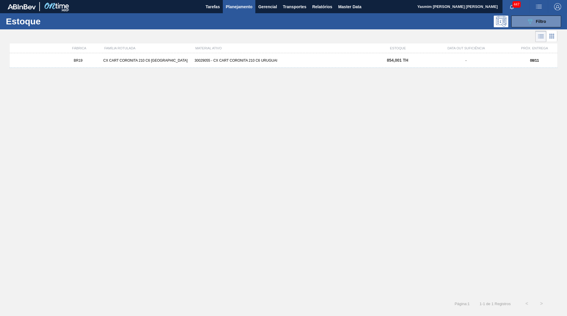
click at [270, 61] on div "30029055 - CX CART CORONITA 210 C6 URUGUAI" at bounding box center [283, 60] width 183 height 4
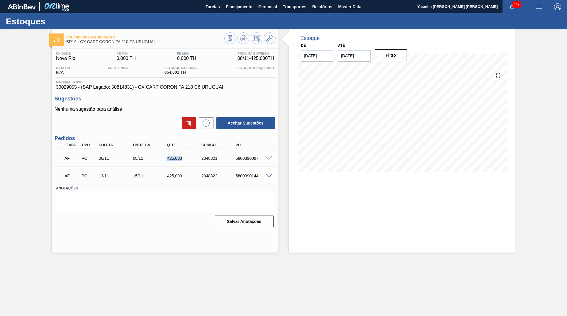
drag, startPoint x: 166, startPoint y: 158, endPoint x: 185, endPoint y: 161, distance: 18.7
click at [185, 160] on div "425,000" at bounding box center [185, 158] width 38 height 5
copy div "425,000"
click at [176, 179] on div "AF PC 13/11 15/11 425,000 2048322 5800390144" at bounding box center [164, 175] width 206 height 12
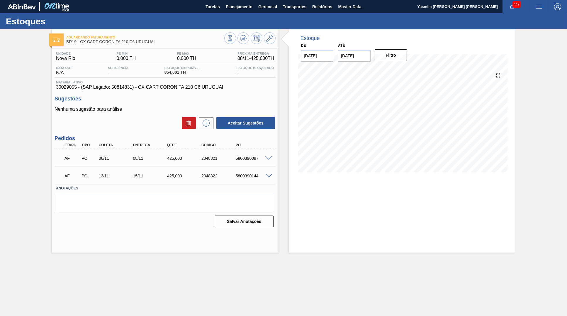
click at [176, 179] on div "AF PC 13/11 15/11 425,000 2048322 5800390144" at bounding box center [164, 175] width 206 height 12
drag, startPoint x: 236, startPoint y: 6, endPoint x: 231, endPoint y: 34, distance: 28.3
click at [236, 6] on span "Planejamento" at bounding box center [239, 6] width 27 height 7
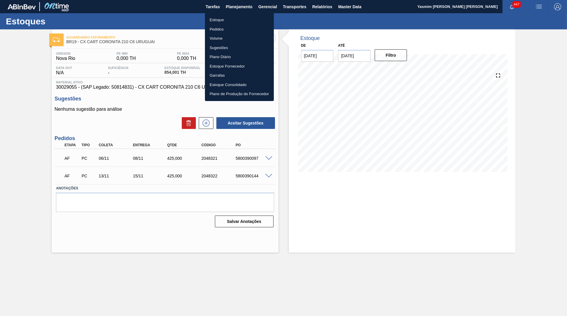
click at [228, 26] on li "Pedidos" at bounding box center [239, 29] width 69 height 9
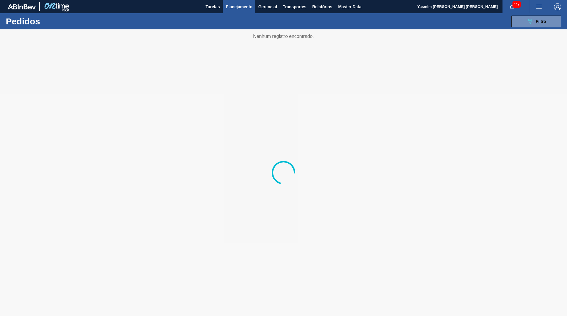
click at [235, 9] on span "Planejamento" at bounding box center [239, 6] width 27 height 7
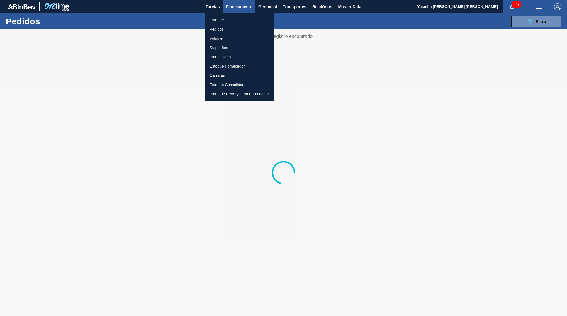
click at [223, 20] on li "Estoque" at bounding box center [239, 19] width 69 height 9
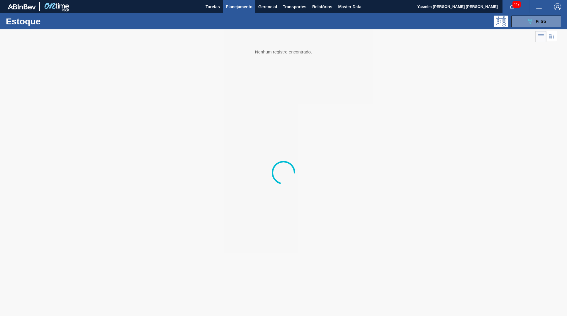
click at [537, 13] on button "button" at bounding box center [539, 6] width 19 height 13
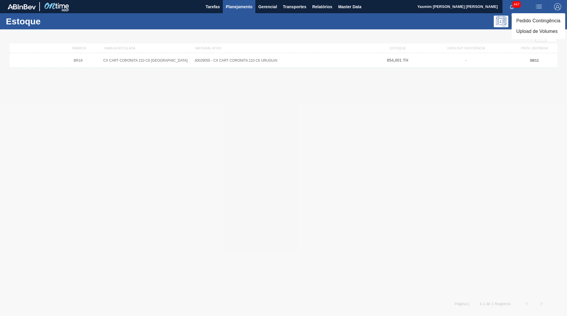
click at [462, 71] on div at bounding box center [283, 158] width 567 height 316
click at [525, 16] on button "089F7B8B-B2A5-4AFE-B5C0-19BA573D28AC Filtro" at bounding box center [537, 22] width 50 height 12
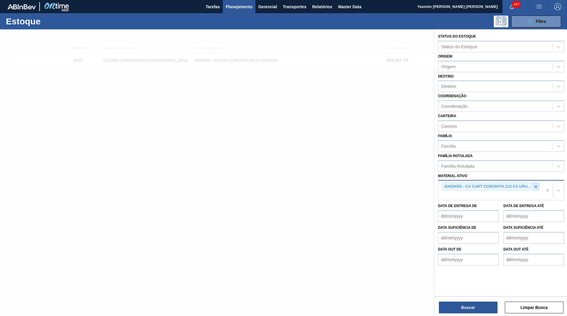
click at [537, 185] on icon at bounding box center [536, 187] width 4 height 4
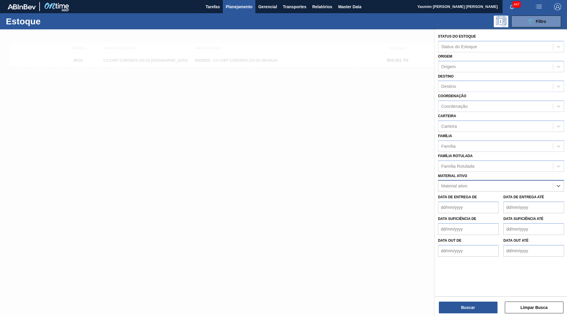
paste ativo "30029056"
type ativo "30029056"
click at [472, 195] on div "30029056 - CX PAP CORONITA 210ML C24 UR" at bounding box center [501, 200] width 126 height 11
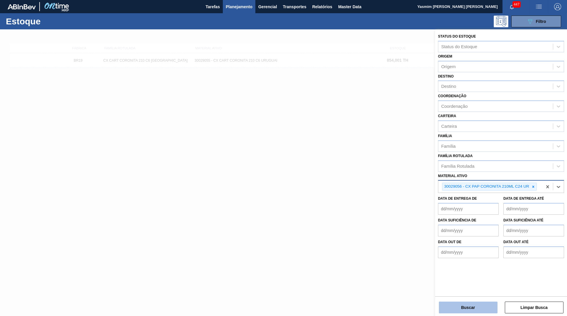
click at [484, 304] on button "Buscar" at bounding box center [468, 307] width 59 height 12
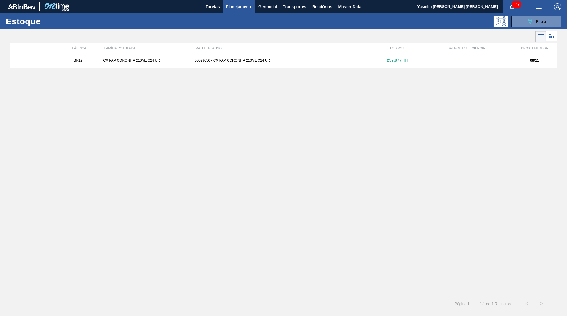
click at [427, 66] on div "BR19 CX PAP CORONITA 210ML C24 UR 30029056 - CX PAP CORONITA 210ML C24 UR 237,9…" at bounding box center [284, 60] width 548 height 15
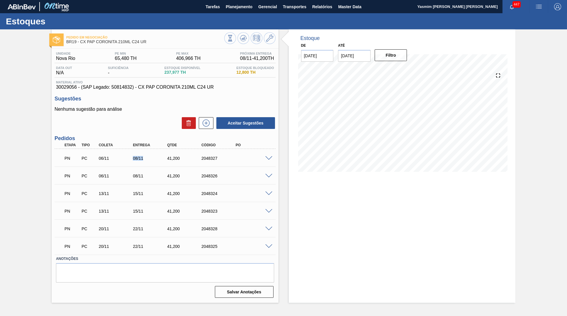
drag, startPoint x: 130, startPoint y: 160, endPoint x: 116, endPoint y: 186, distance: 29.4
click at [136, 160] on div "06/11" at bounding box center [116, 158] width 38 height 5
click at [168, 158] on div "41,200" at bounding box center [185, 158] width 38 height 5
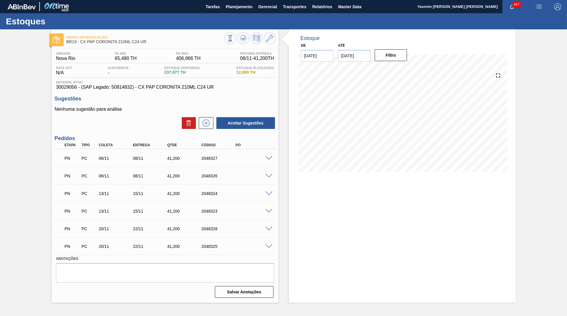
click at [138, 191] on div "PN PC 13/11 15/11 41,[PHONE_NUMBER]" at bounding box center [164, 193] width 206 height 12
click at [243, 9] on span "Planejamento" at bounding box center [239, 6] width 27 height 7
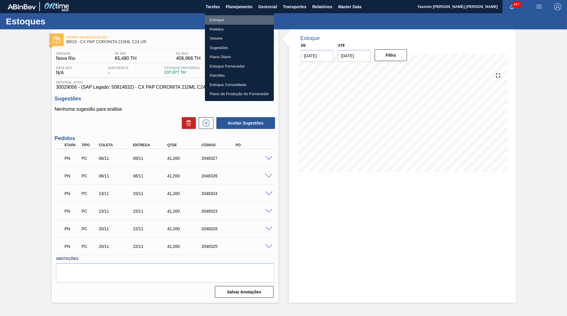
click at [238, 18] on li "Estoque" at bounding box center [239, 19] width 69 height 9
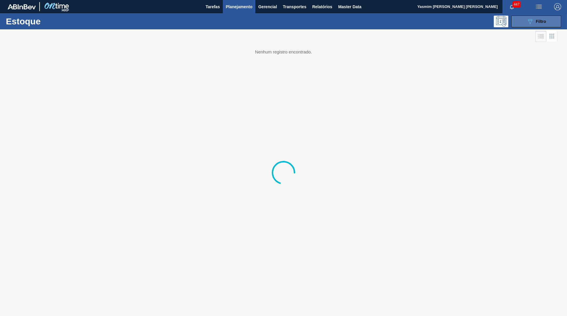
click at [525, 20] on button "089F7B8B-B2A5-4AFE-B5C0-19BA573D28AC Filtro" at bounding box center [537, 22] width 50 height 12
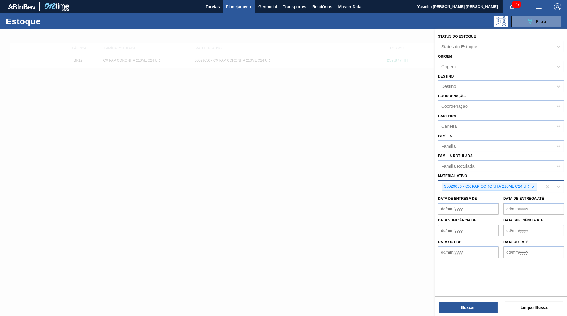
click at [534, 185] on div "30029056 - CX PAP CORONITA 210ML C24 UR" at bounding box center [491, 186] width 104 height 12
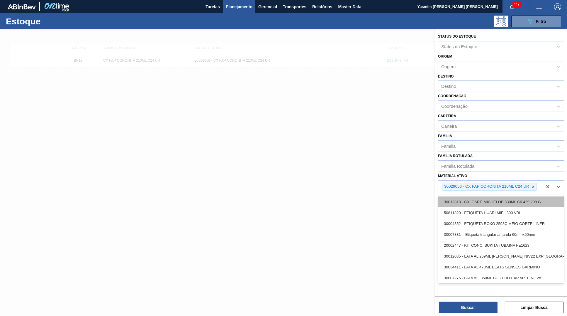
drag, startPoint x: 535, startPoint y: 180, endPoint x: 508, endPoint y: 196, distance: 31.3
click at [535, 185] on icon at bounding box center [534, 187] width 4 height 4
paste ativo "30029052"
type ativo "30029052"
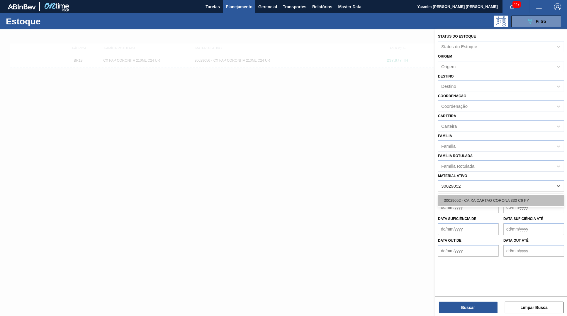
click at [475, 197] on div "30029052 - CAIXA CARTAO CORONA 330 C6 PY" at bounding box center [501, 200] width 126 height 11
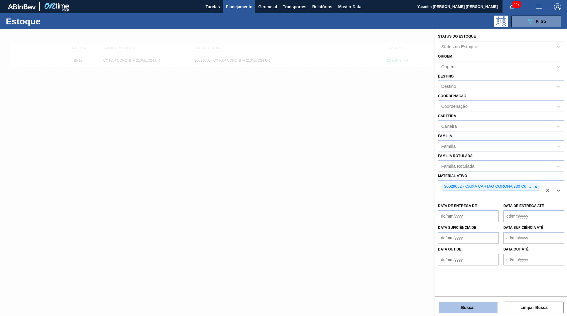
click at [458, 307] on button "Buscar" at bounding box center [468, 307] width 59 height 12
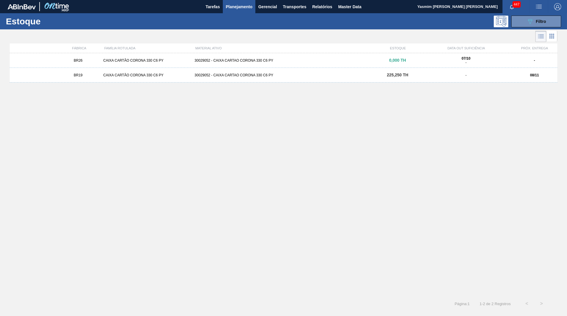
click at [309, 75] on div "30029052 - CAIXA CARTAO CORONA 330 C6 PY" at bounding box center [283, 75] width 183 height 4
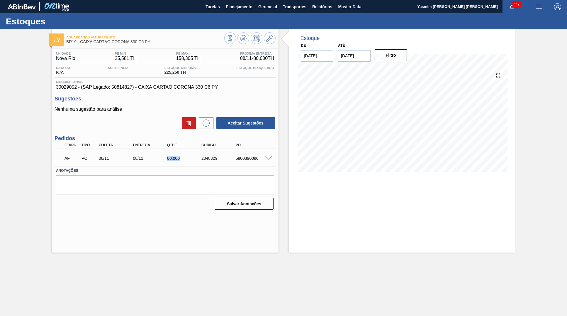
drag, startPoint x: 167, startPoint y: 162, endPoint x: 194, endPoint y: 165, distance: 27.2
click at [195, 165] on div "AF PC 06/11 08/11 80,000 2048329 5800390096" at bounding box center [165, 157] width 221 height 15
click at [243, 12] on button "Planejamento" at bounding box center [239, 6] width 33 height 13
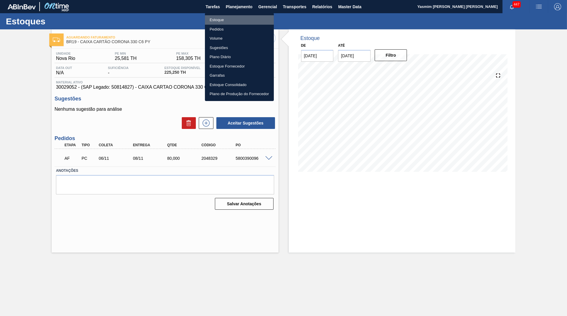
click at [235, 23] on li "Estoque" at bounding box center [239, 19] width 69 height 9
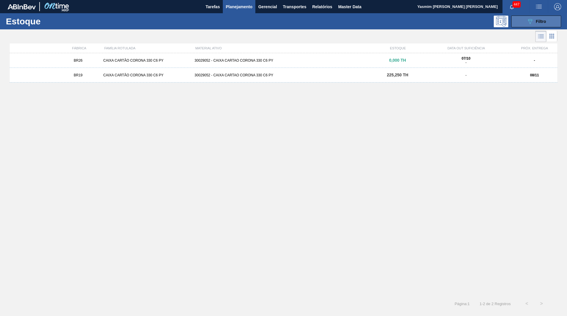
click at [525, 22] on button "089F7B8B-B2A5-4AFE-B5C0-19BA573D28AC Filtro" at bounding box center [537, 22] width 50 height 12
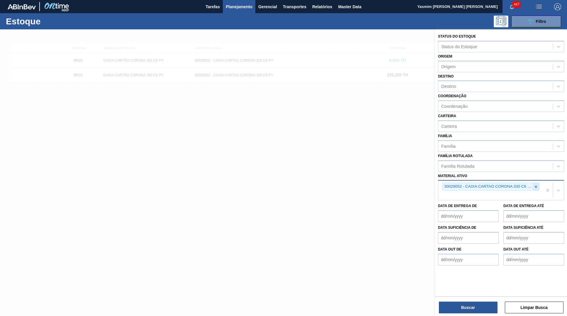
click at [537, 183] on div at bounding box center [536, 186] width 6 height 7
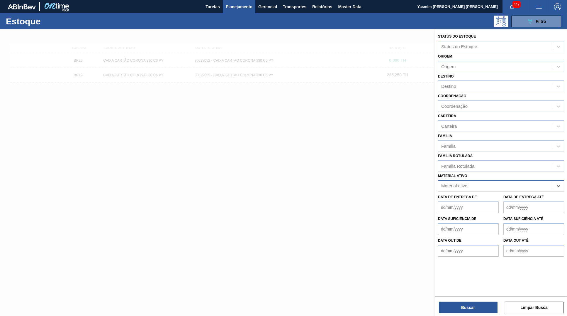
paste ativo "30029053"
type ativo "30029053"
click at [484, 195] on div "30029053 - CAIXA PAPELAO CORONA 330ML PY" at bounding box center [501, 200] width 126 height 11
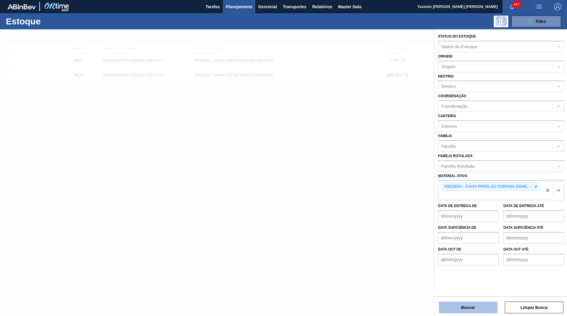
click at [471, 310] on button "Buscar" at bounding box center [468, 307] width 59 height 12
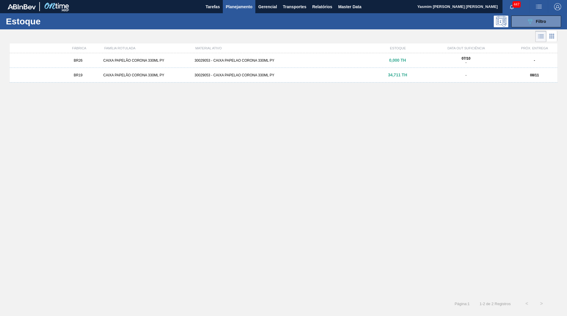
click at [362, 78] on div "BR19 CAIXA PAPELÃO CORONA 330ML PY 30029053 - CAIXA PAPELAO CORONA 330ML PY 34,…" at bounding box center [284, 75] width 548 height 15
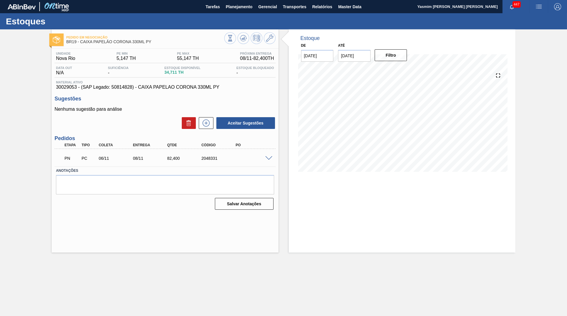
click at [266, 162] on div "PN PC 06/11 08/11 82,[PHONE_NUMBER]" at bounding box center [165, 157] width 221 height 15
click at [270, 159] on span at bounding box center [269, 158] width 7 height 4
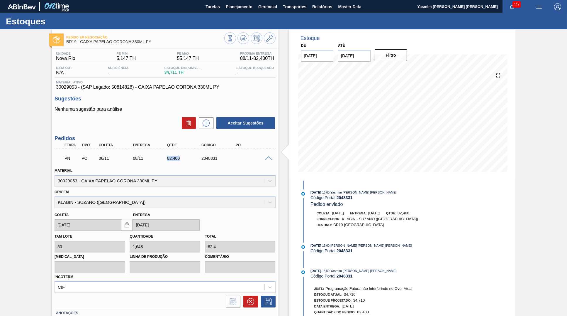
drag, startPoint x: 181, startPoint y: 160, endPoint x: 158, endPoint y: 164, distance: 24.0
click at [166, 160] on div "82,400" at bounding box center [185, 158] width 38 height 5
copy div "82,400"
drag, startPoint x: 159, startPoint y: 89, endPoint x: 69, endPoint y: 89, distance: 90.1
click at [69, 89] on span "30029053 - (SAP Legado: 50814828) - CAIXA PAPELAO CORONA 330ML PY" at bounding box center [165, 87] width 218 height 5
